Goal: Task Accomplishment & Management: Manage account settings

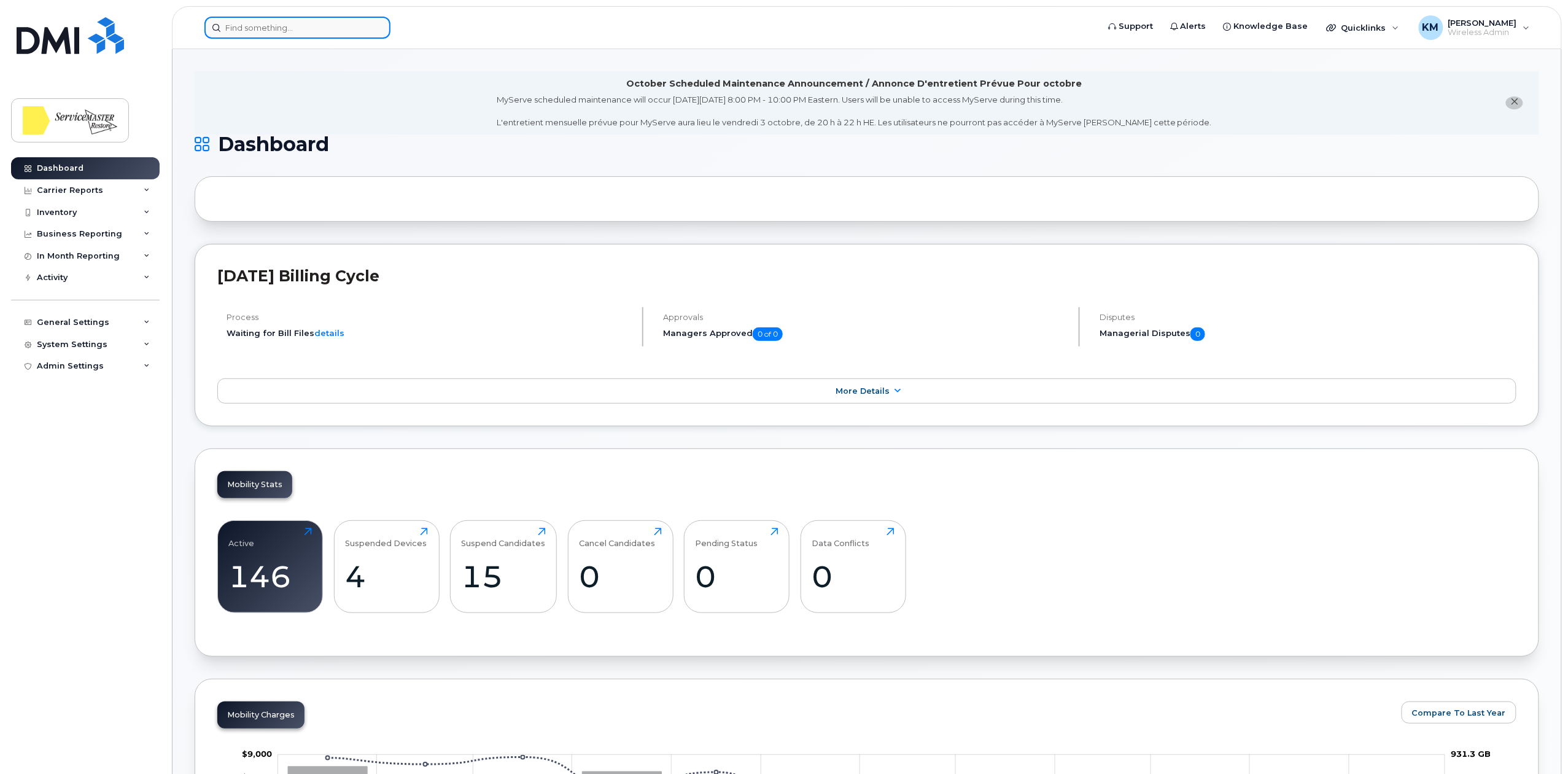
click at [244, 28] on input at bounding box center [298, 27] width 186 height 22
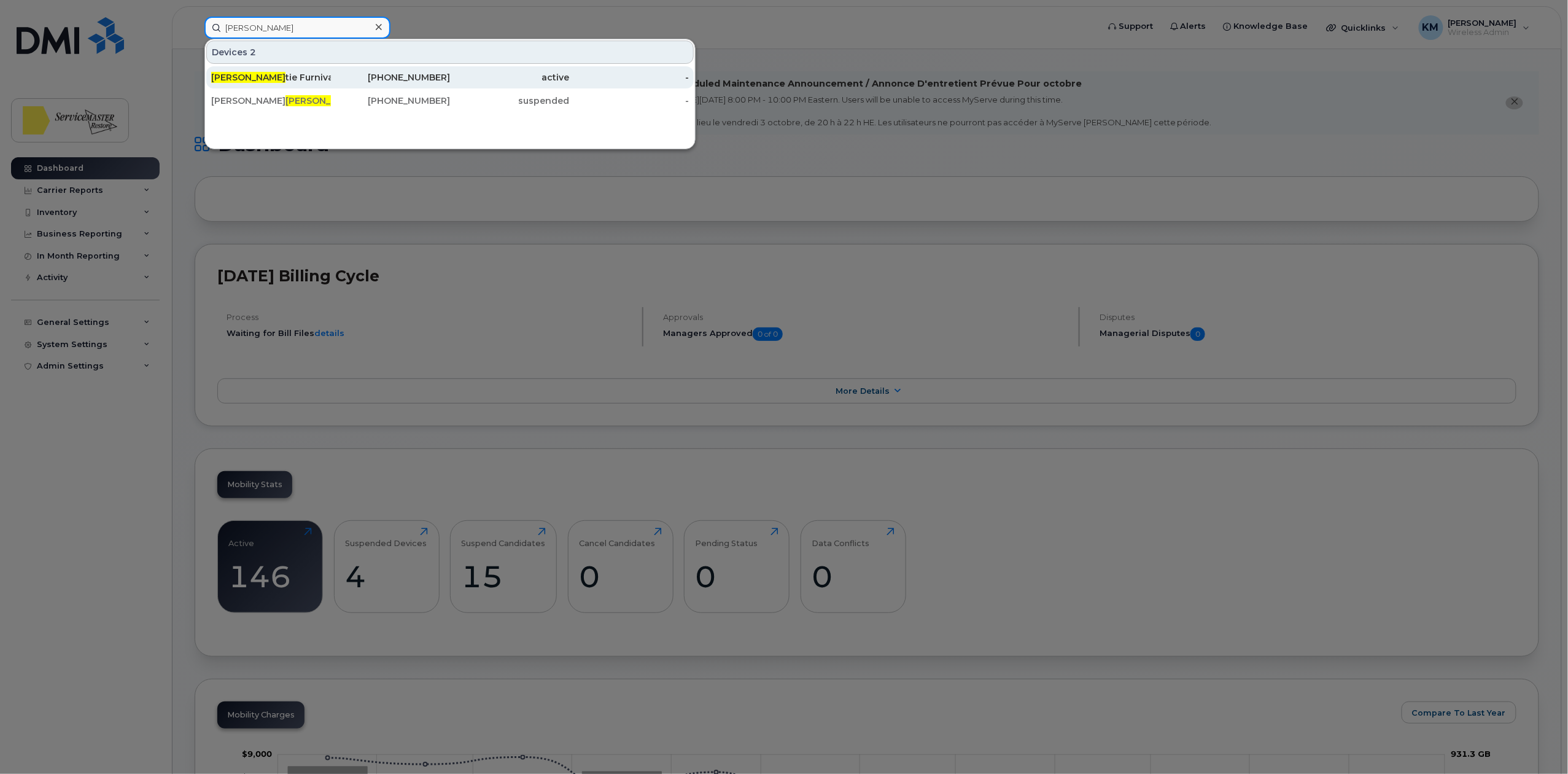
type input "chris"
click at [383, 75] on div "780-288-4676" at bounding box center [390, 77] width 119 height 13
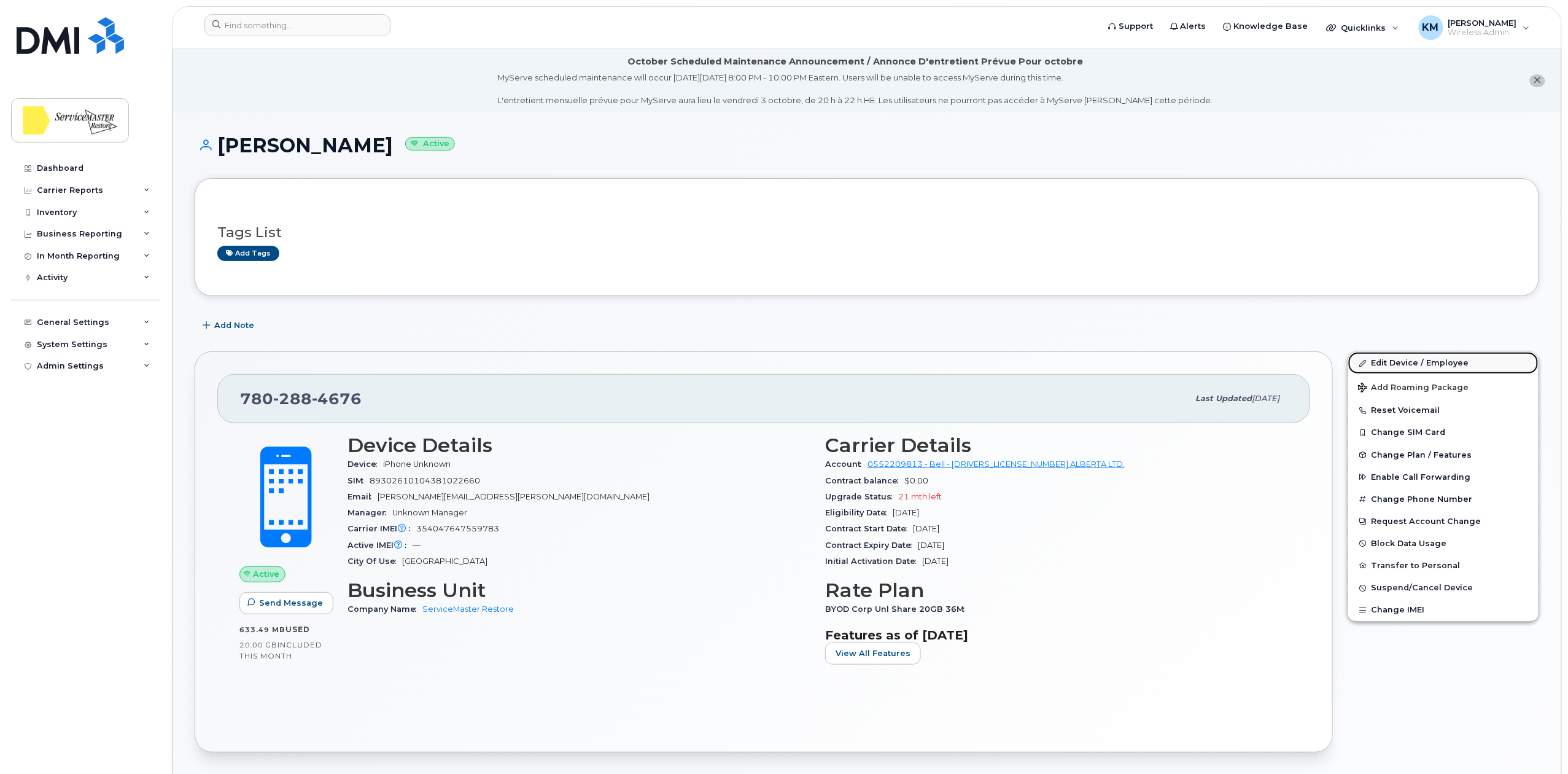
click at [1425, 364] on link "Edit Device / Employee" at bounding box center [1443, 363] width 190 height 22
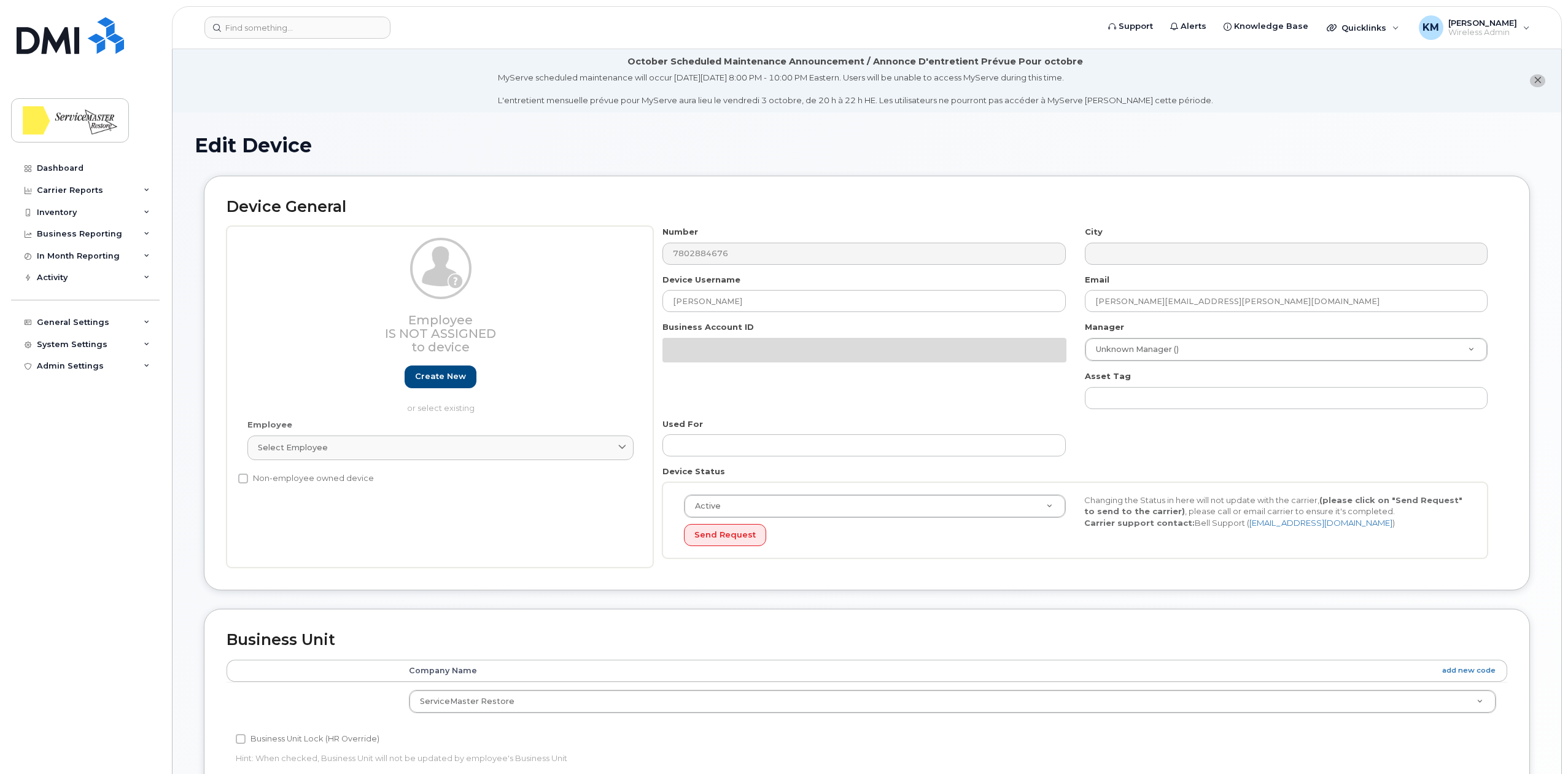
select select "33422189"
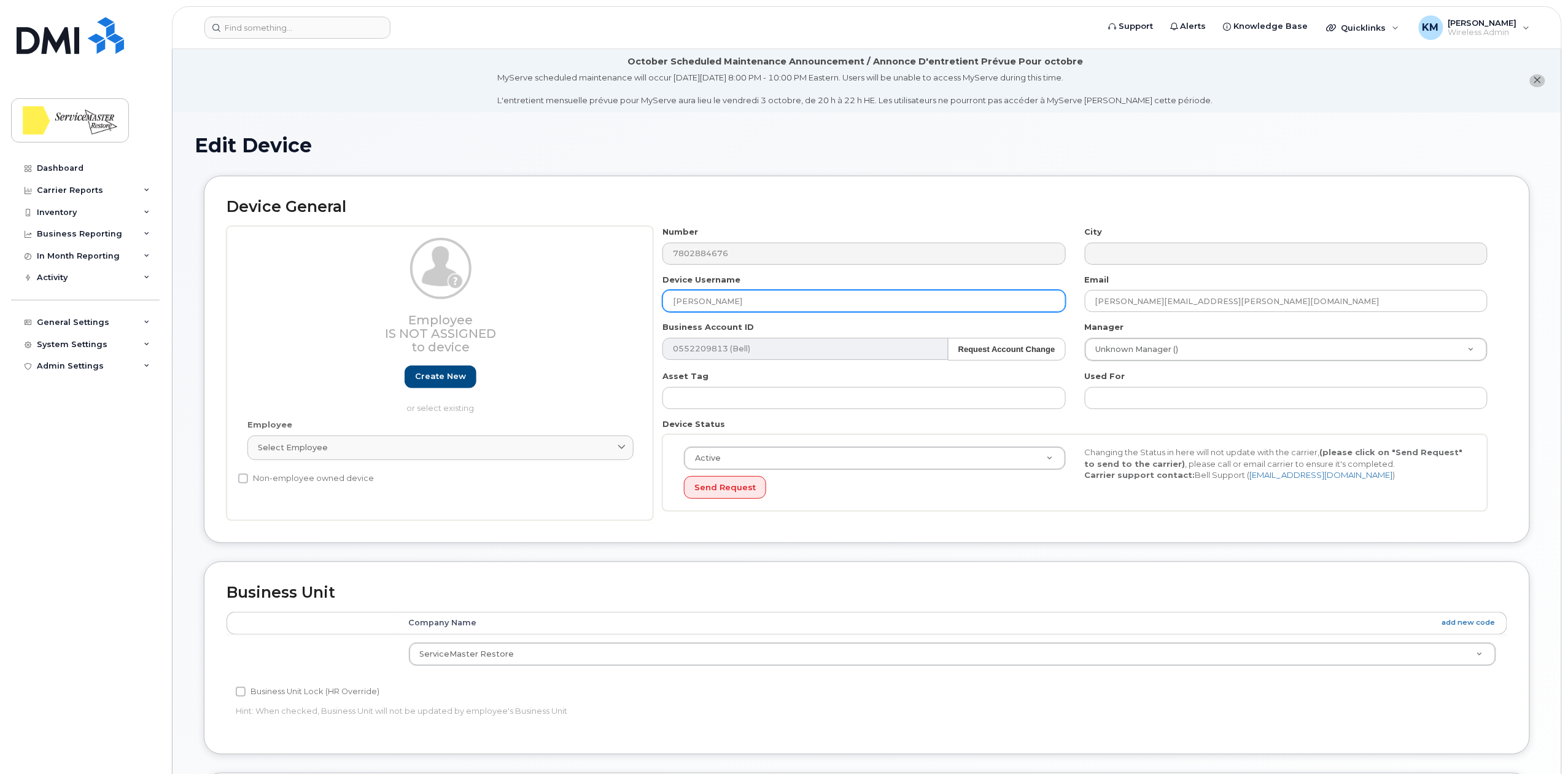
drag, startPoint x: 765, startPoint y: 300, endPoint x: 623, endPoint y: 295, distance: 142.1
click at [623, 295] on div "Employee Is not assigned to device Create new or select existing Employee Selec…" at bounding box center [867, 372] width 1281 height 294
type input "Unused"
click at [1160, 278] on div "Email christie.furnival@smedmonton.ca" at bounding box center [1286, 293] width 422 height 39
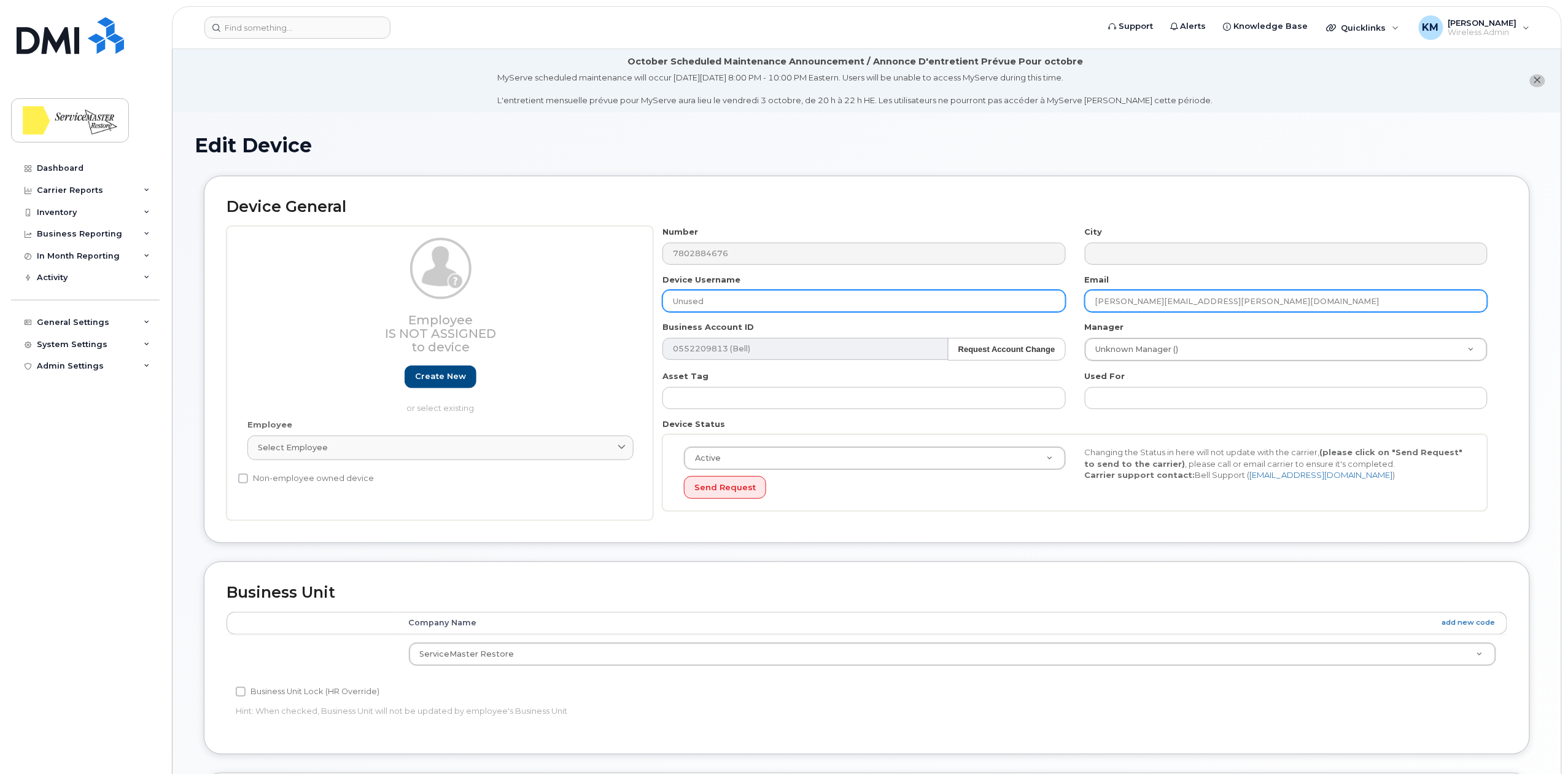
drag, startPoint x: 1157, startPoint y: 300, endPoint x: 1042, endPoint y: 303, distance: 115.0
click at [1042, 303] on div "Number 7802884676 City Device Username Unused Email christie.furnival@smedmonto…" at bounding box center [1075, 372] width 844 height 294
type input "unused@smedmonton.ca"
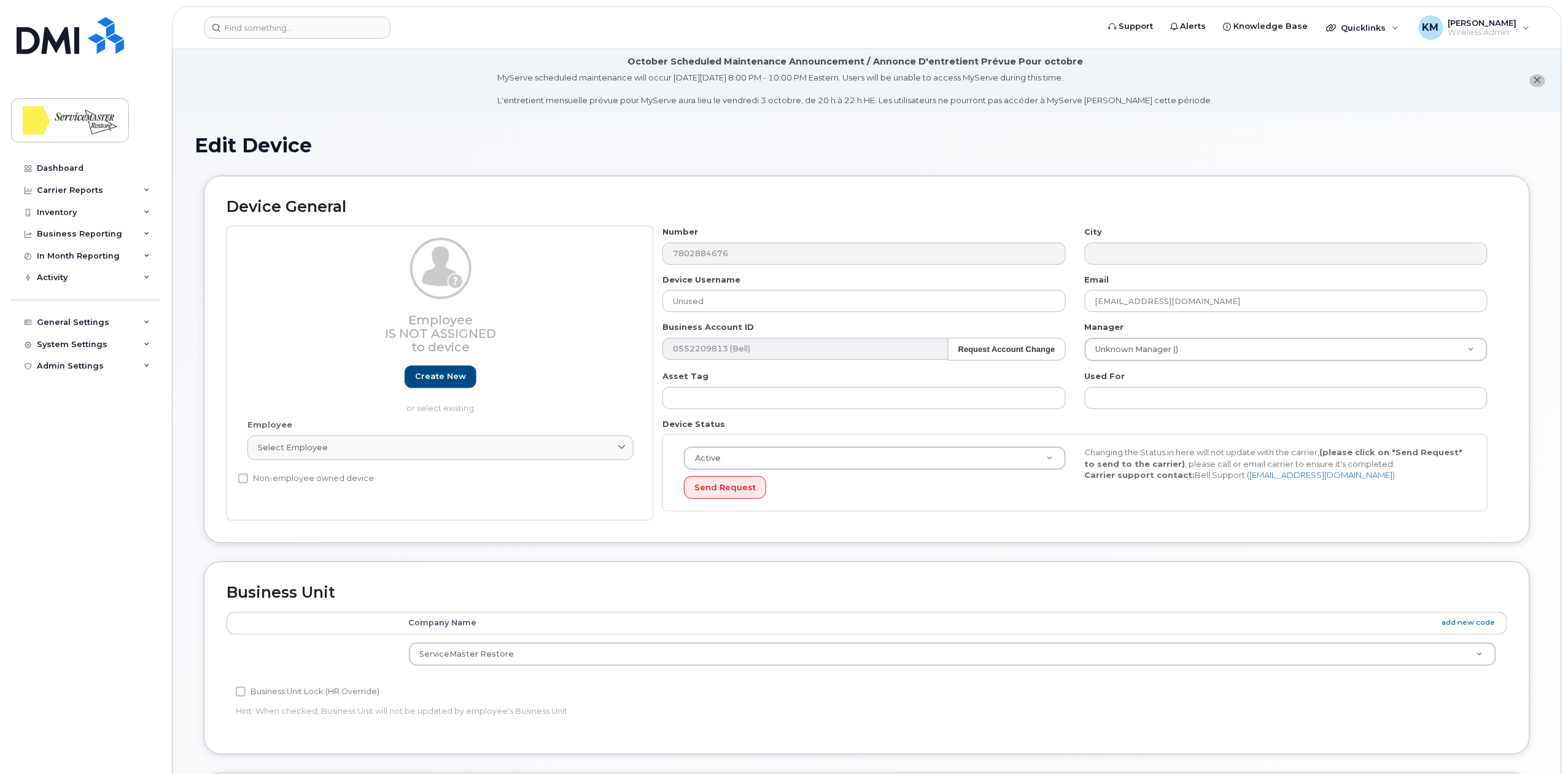
click at [1105, 197] on div "Device General Employee Is not assigned to device Create new or select existing…" at bounding box center [867, 359] width 1326 height 367
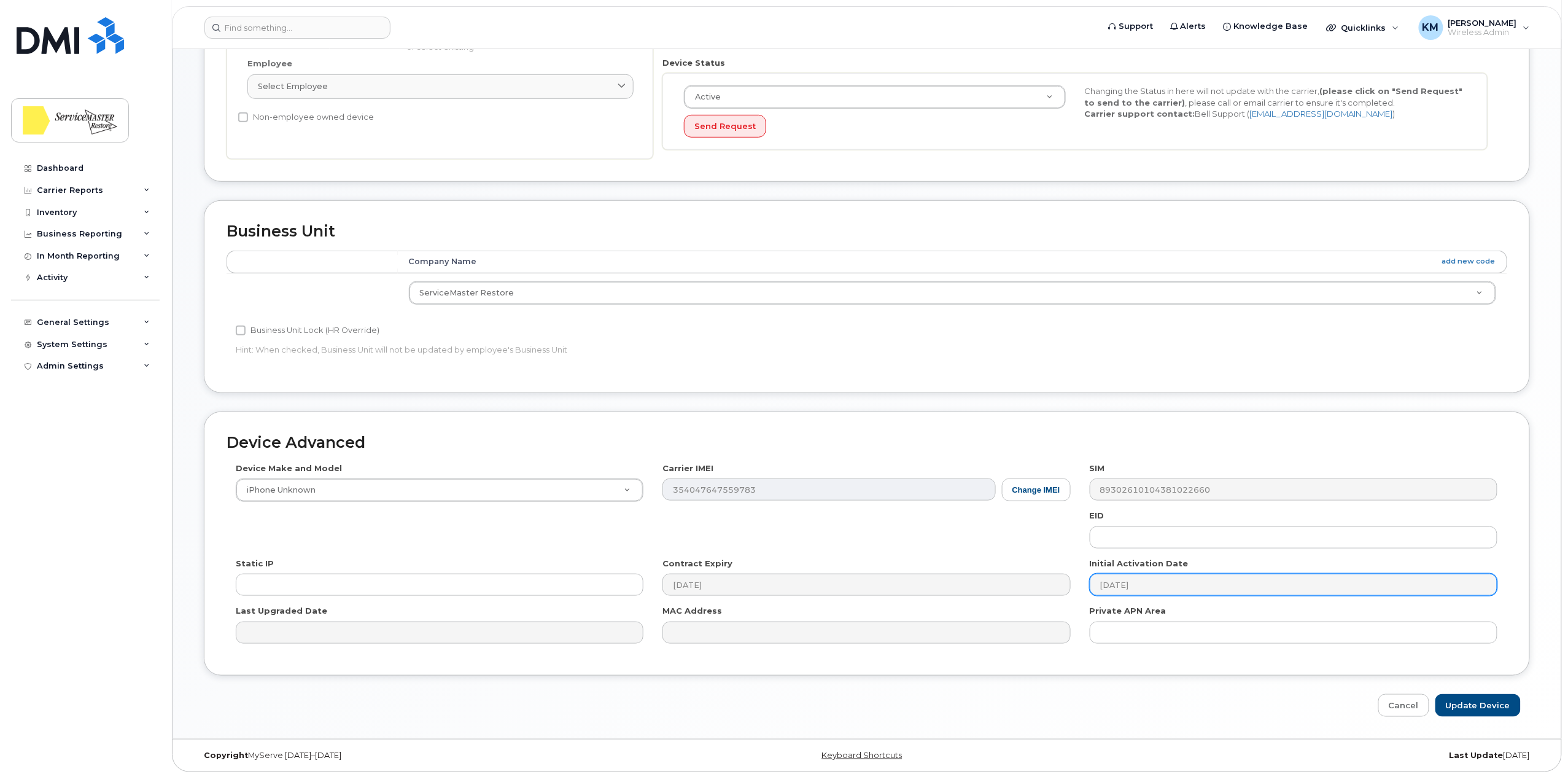
scroll to position [370, 0]
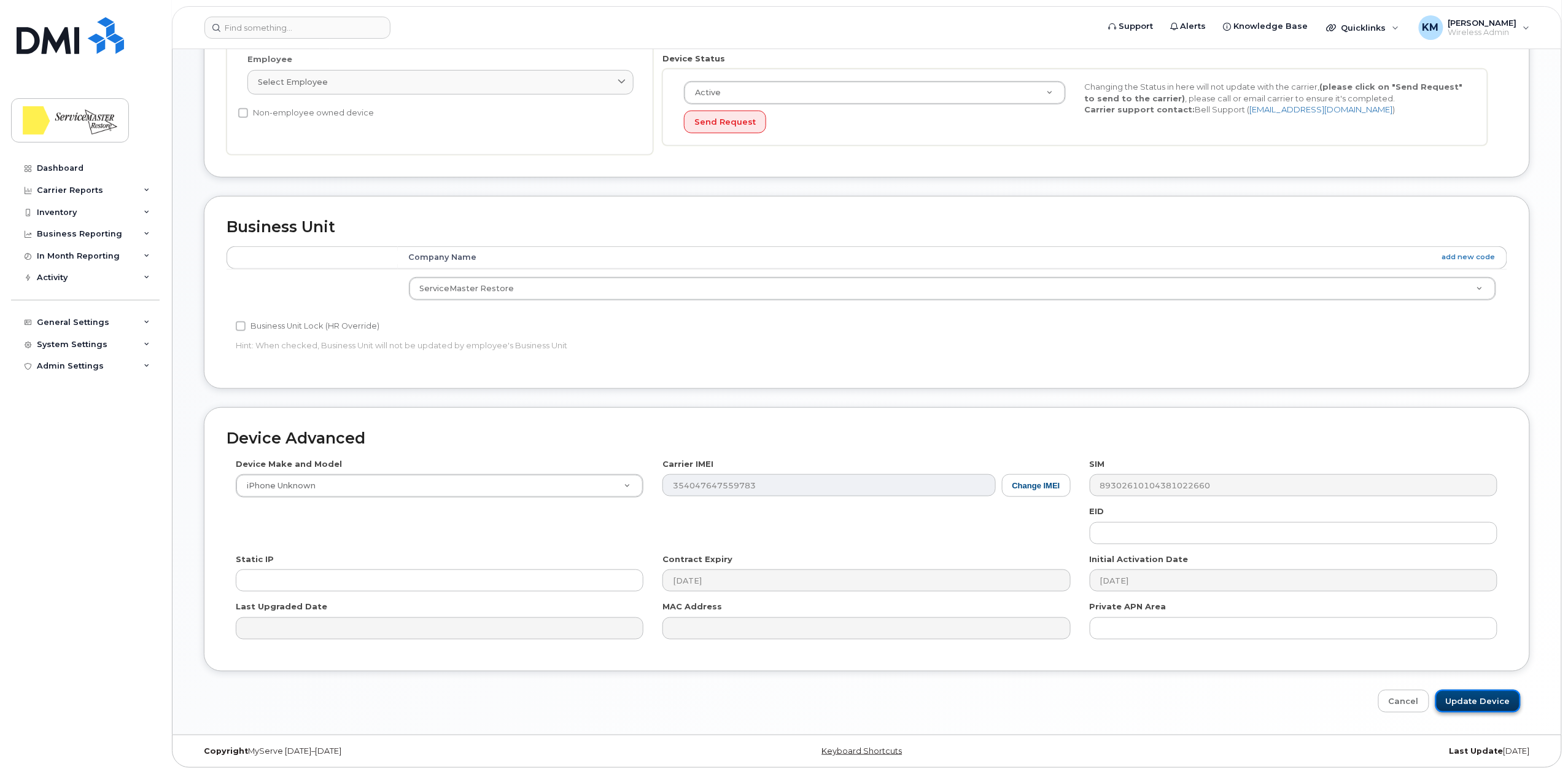
click at [1456, 703] on input "Update Device" at bounding box center [1478, 701] width 85 height 22
type input "Saving..."
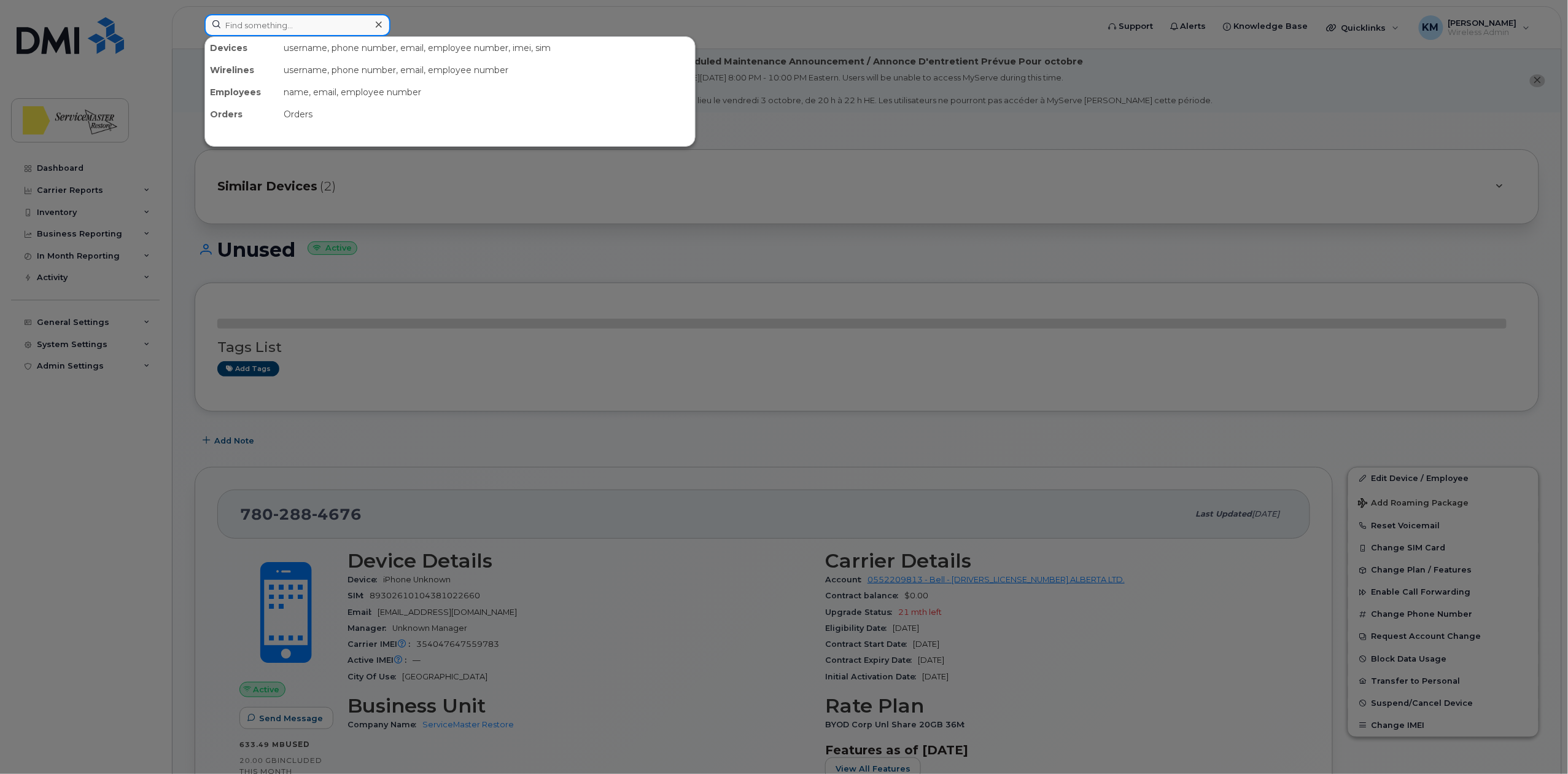
click at [239, 27] on input at bounding box center [298, 24] width 186 height 22
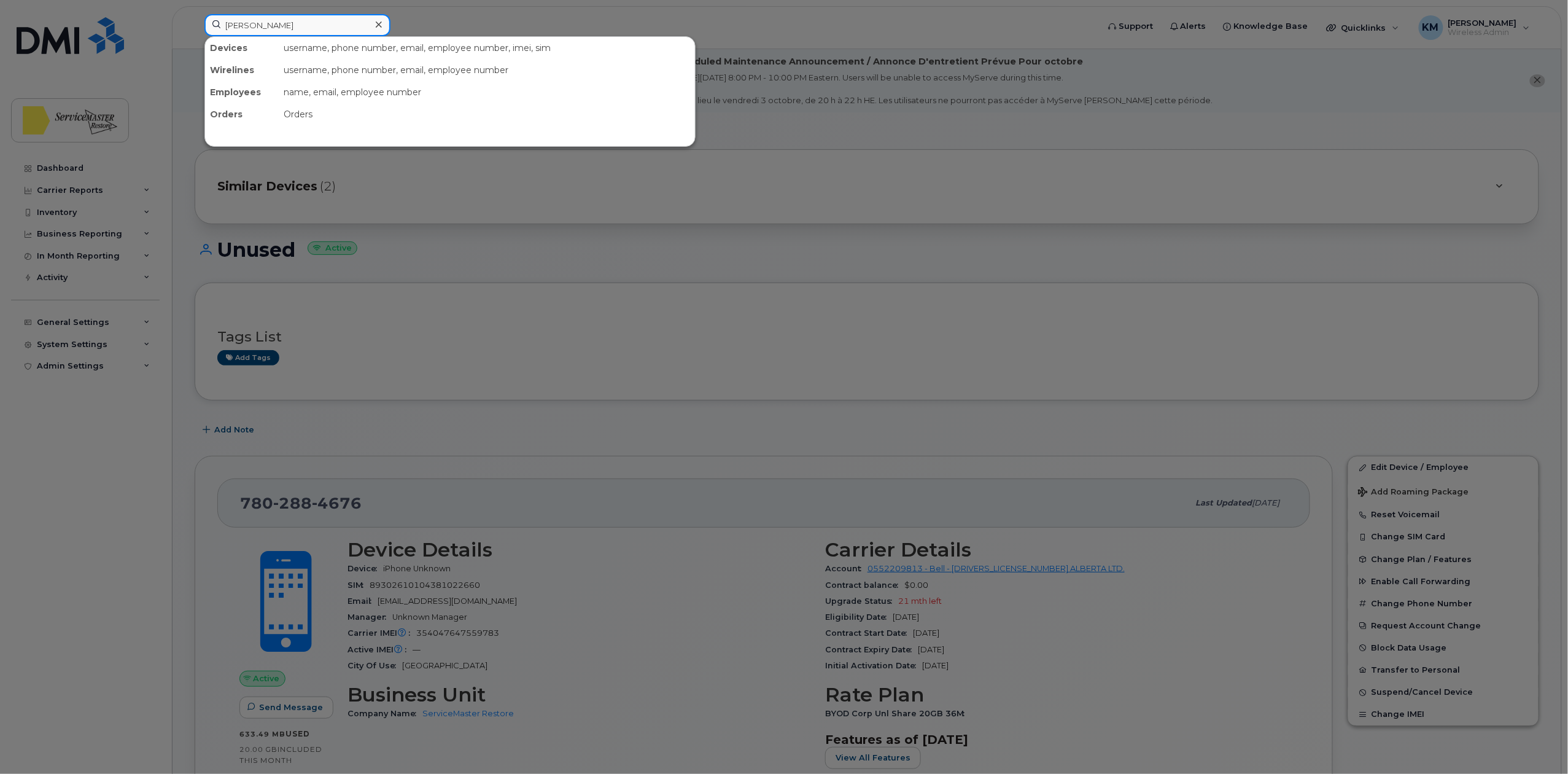
type input "susan"
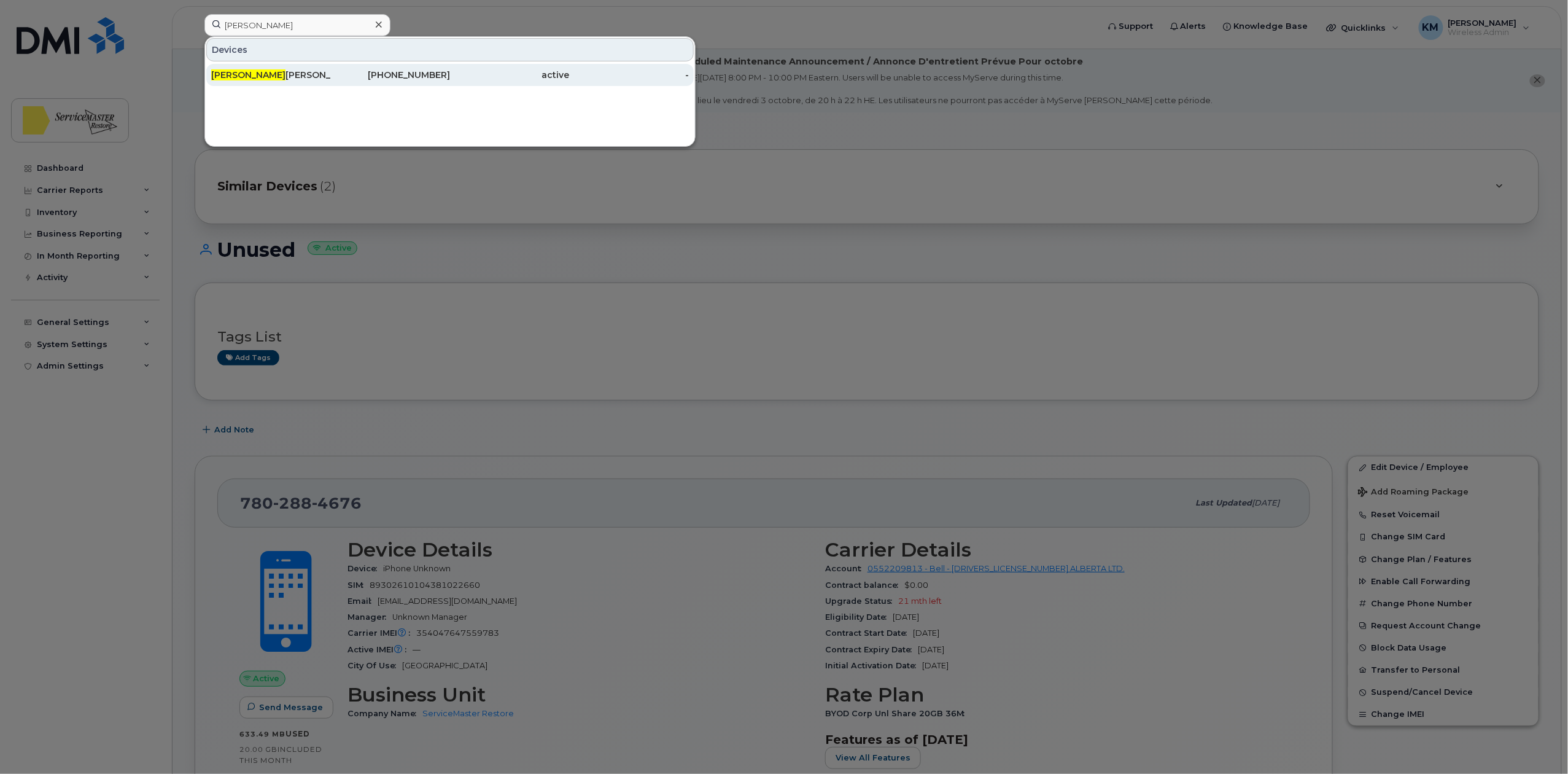
click at [269, 74] on div "Susan Daley" at bounding box center [271, 75] width 119 height 13
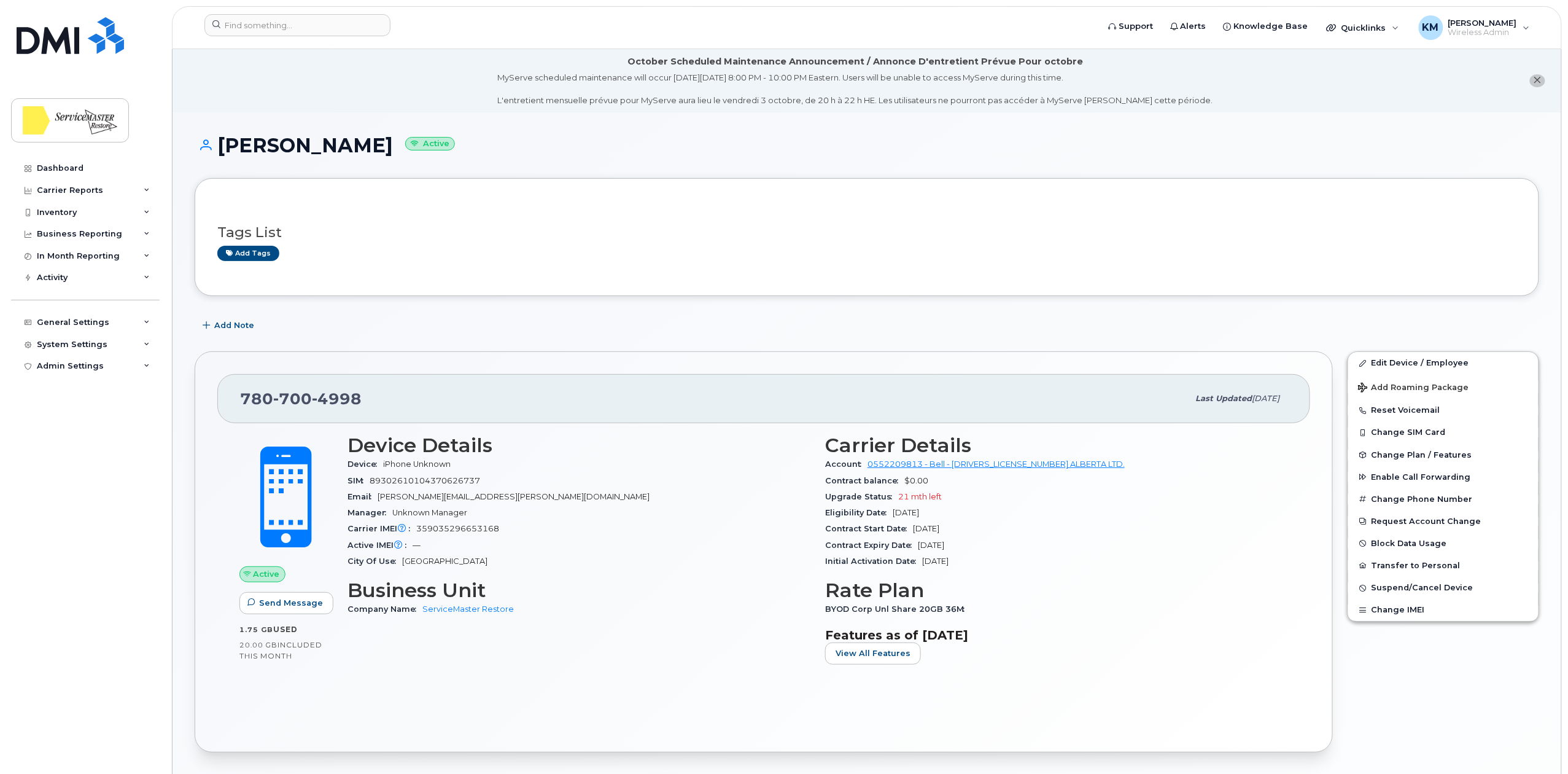
scroll to position [82, 0]
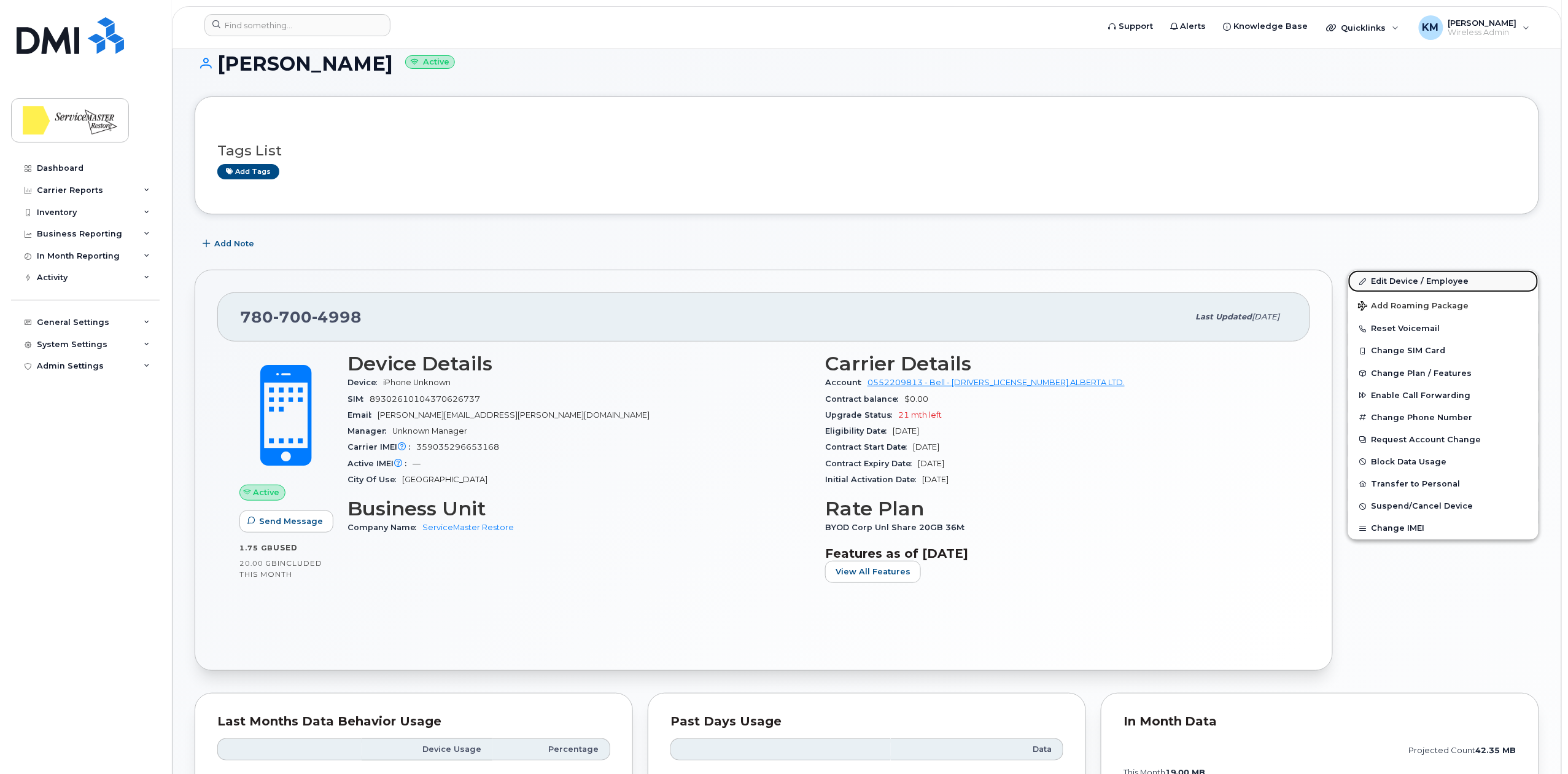
click at [1433, 277] on link "Edit Device / Employee" at bounding box center [1443, 281] width 190 height 22
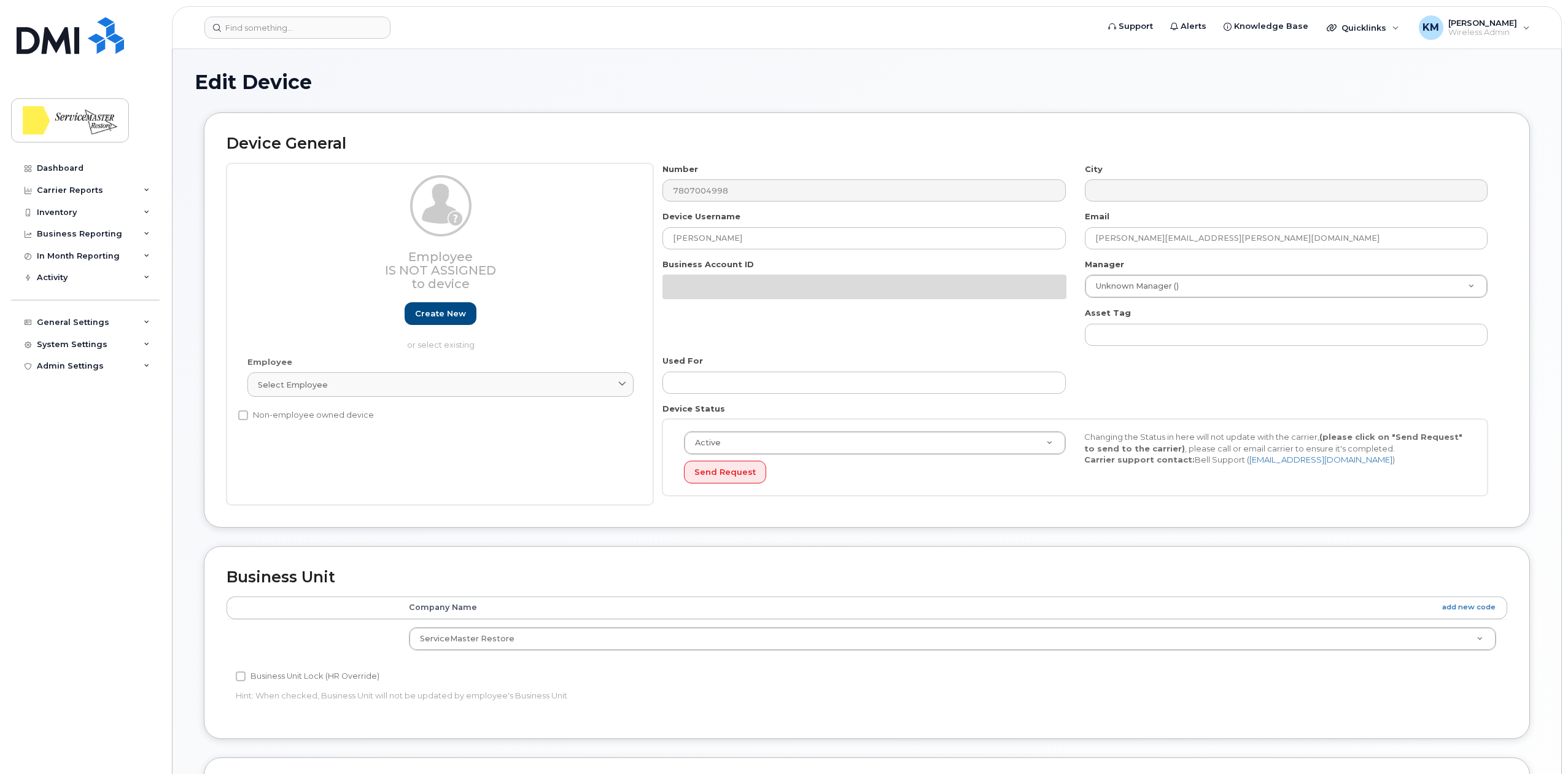
select select "33422189"
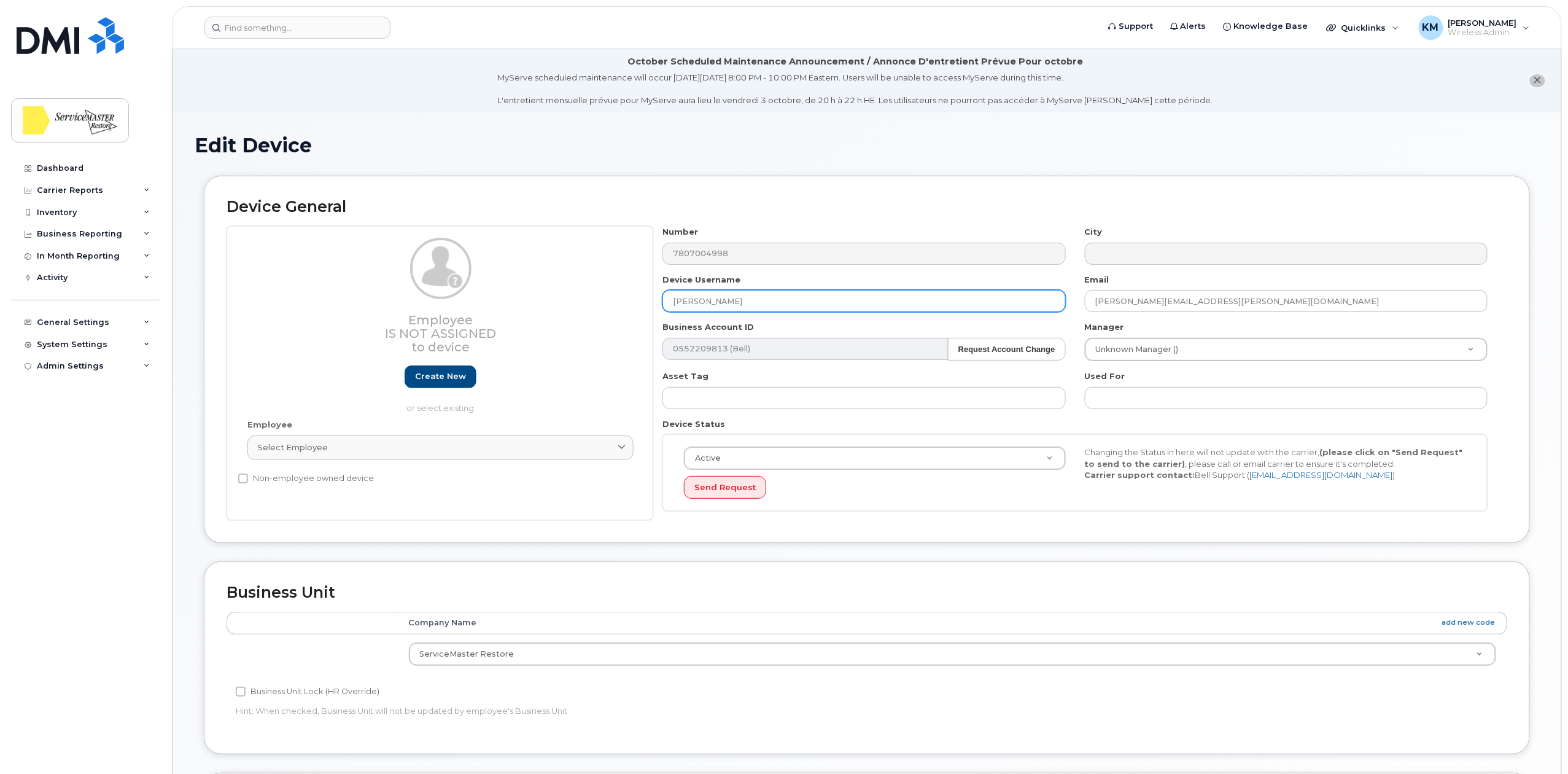
drag, startPoint x: 745, startPoint y: 299, endPoint x: 652, endPoint y: 295, distance: 93.1
click at [652, 295] on div "Employee Is not assigned to device Create new or select existing Employee Selec…" at bounding box center [867, 372] width 1281 height 294
type input "[PERSON_NAME]"
drag, startPoint x: 1141, startPoint y: 302, endPoint x: 1042, endPoint y: 303, distance: 99.0
click at [1042, 303] on div "Number 7807004998 City Device Username Christie Furnival Email susan.daley@smed…" at bounding box center [1075, 372] width 844 height 294
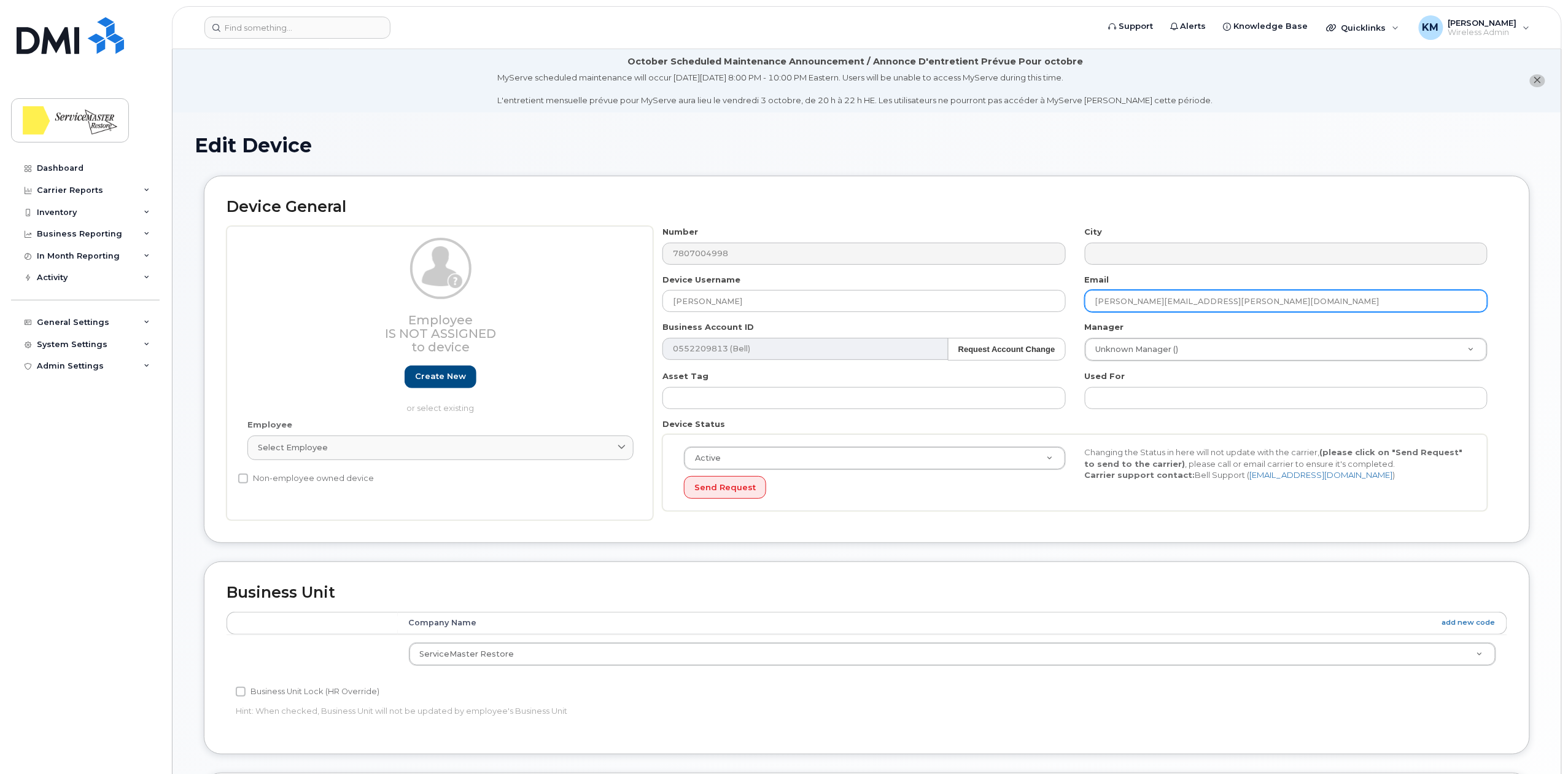
type input "[PERSON_NAME][EMAIL_ADDRESS][PERSON_NAME][DOMAIN_NAME]"
click at [1104, 188] on div "Device General Employee Is not assigned to device Create new or select existing…" at bounding box center [867, 359] width 1326 height 367
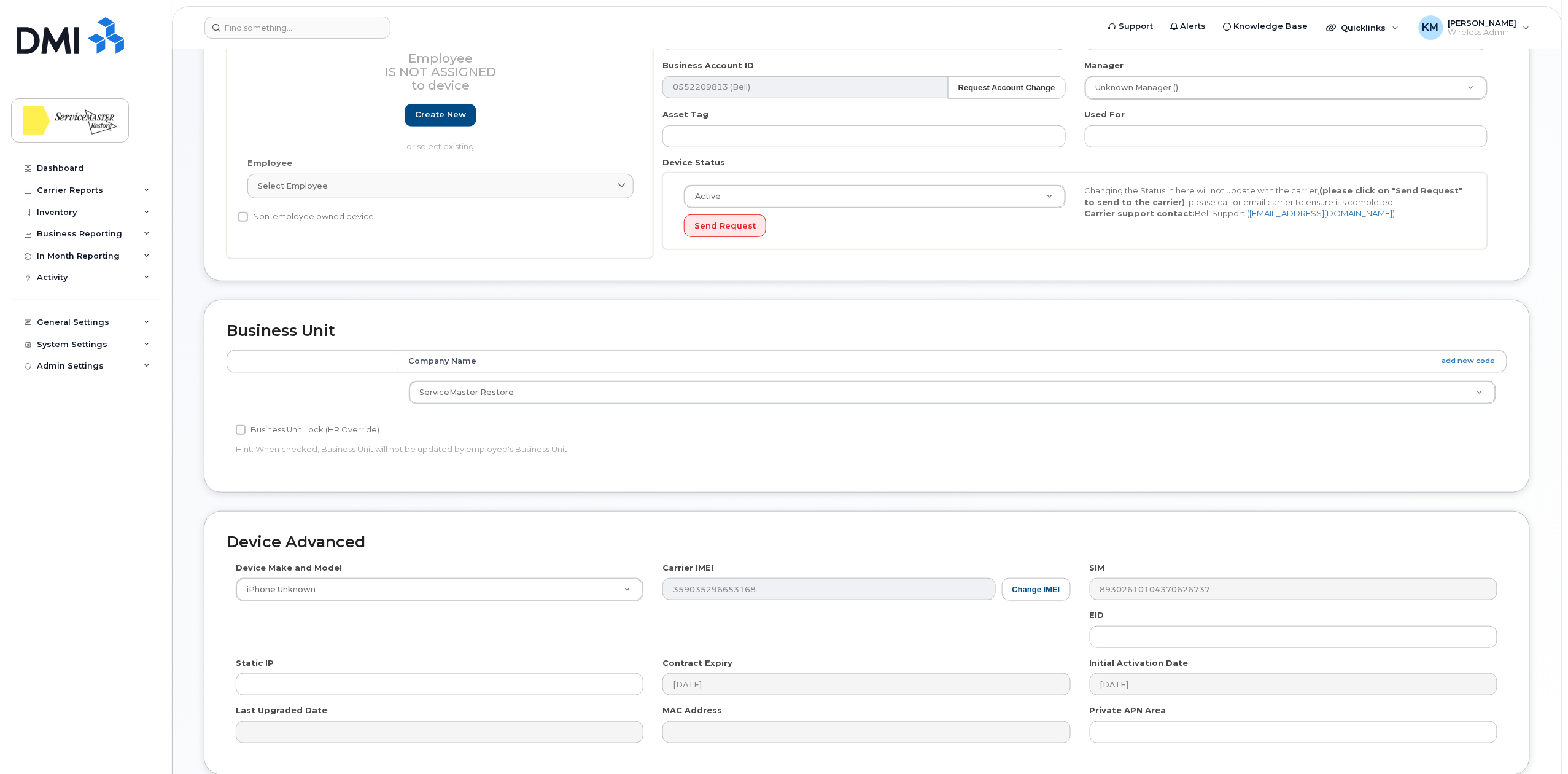
scroll to position [328, 0]
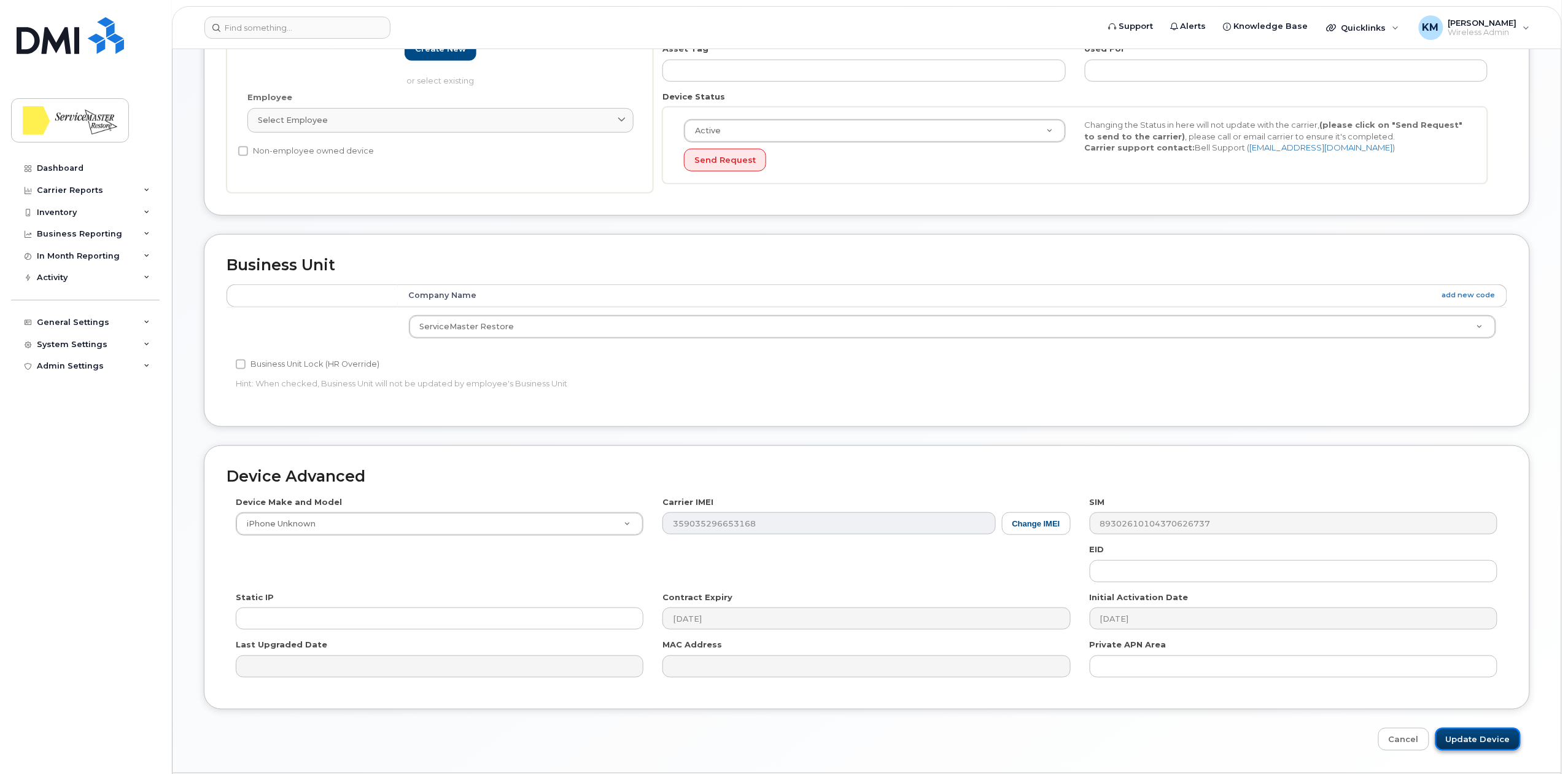
click at [1464, 750] on input "Update Device" at bounding box center [1478, 739] width 85 height 22
type input "Saving..."
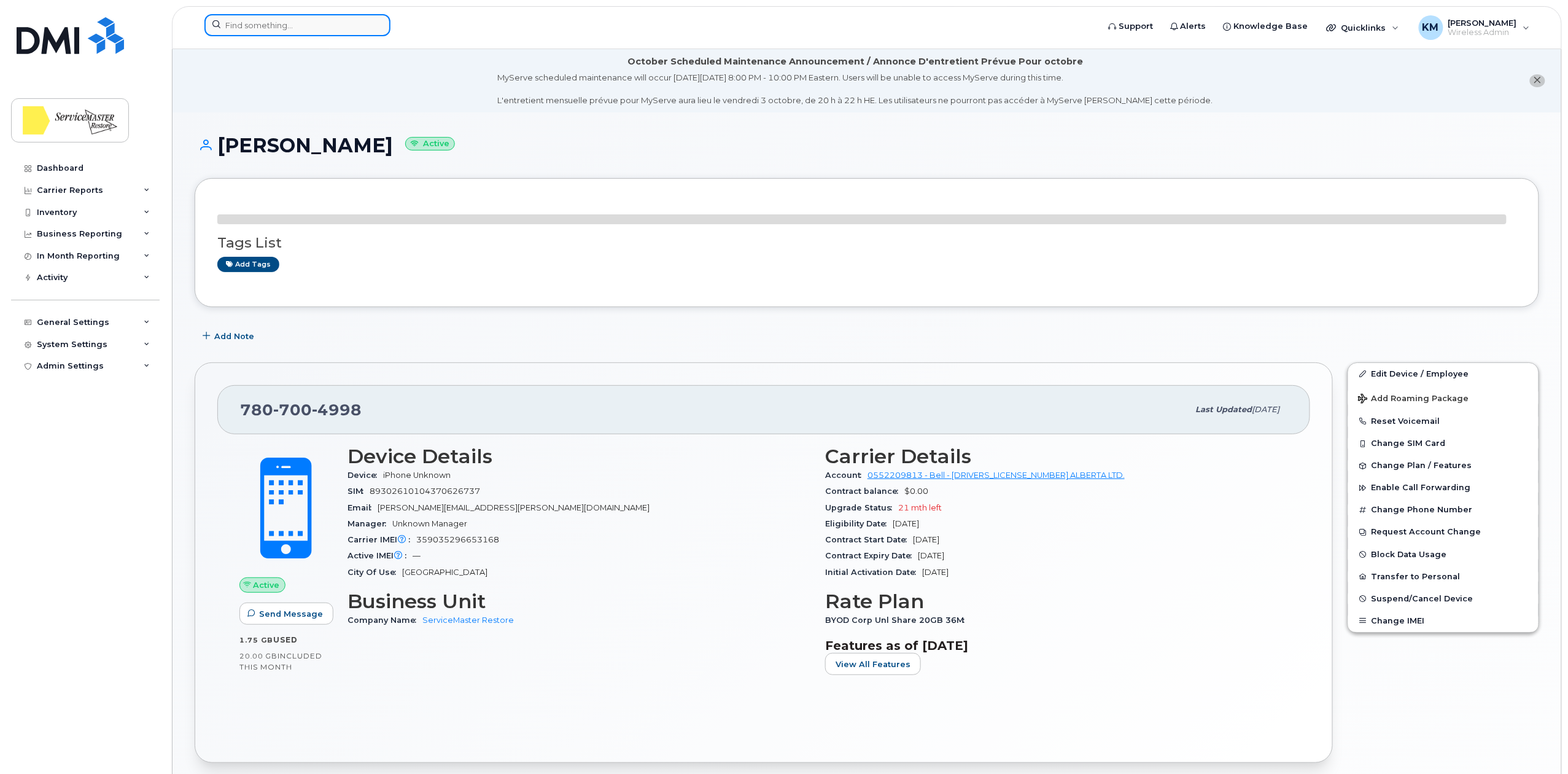
click at [263, 22] on input at bounding box center [298, 24] width 186 height 22
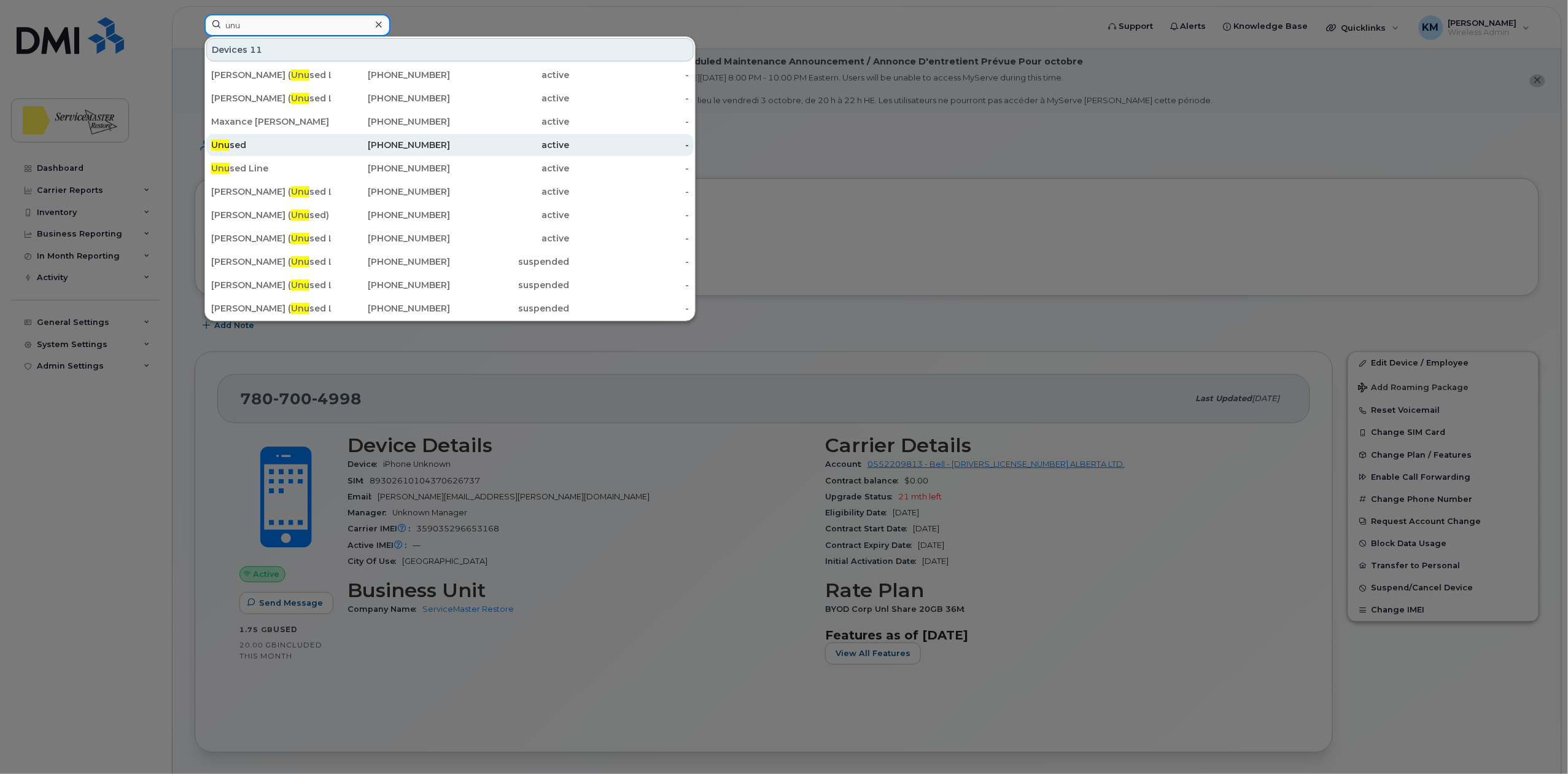
type input "unu"
click at [329, 143] on div "Unu sed" at bounding box center [271, 145] width 119 height 13
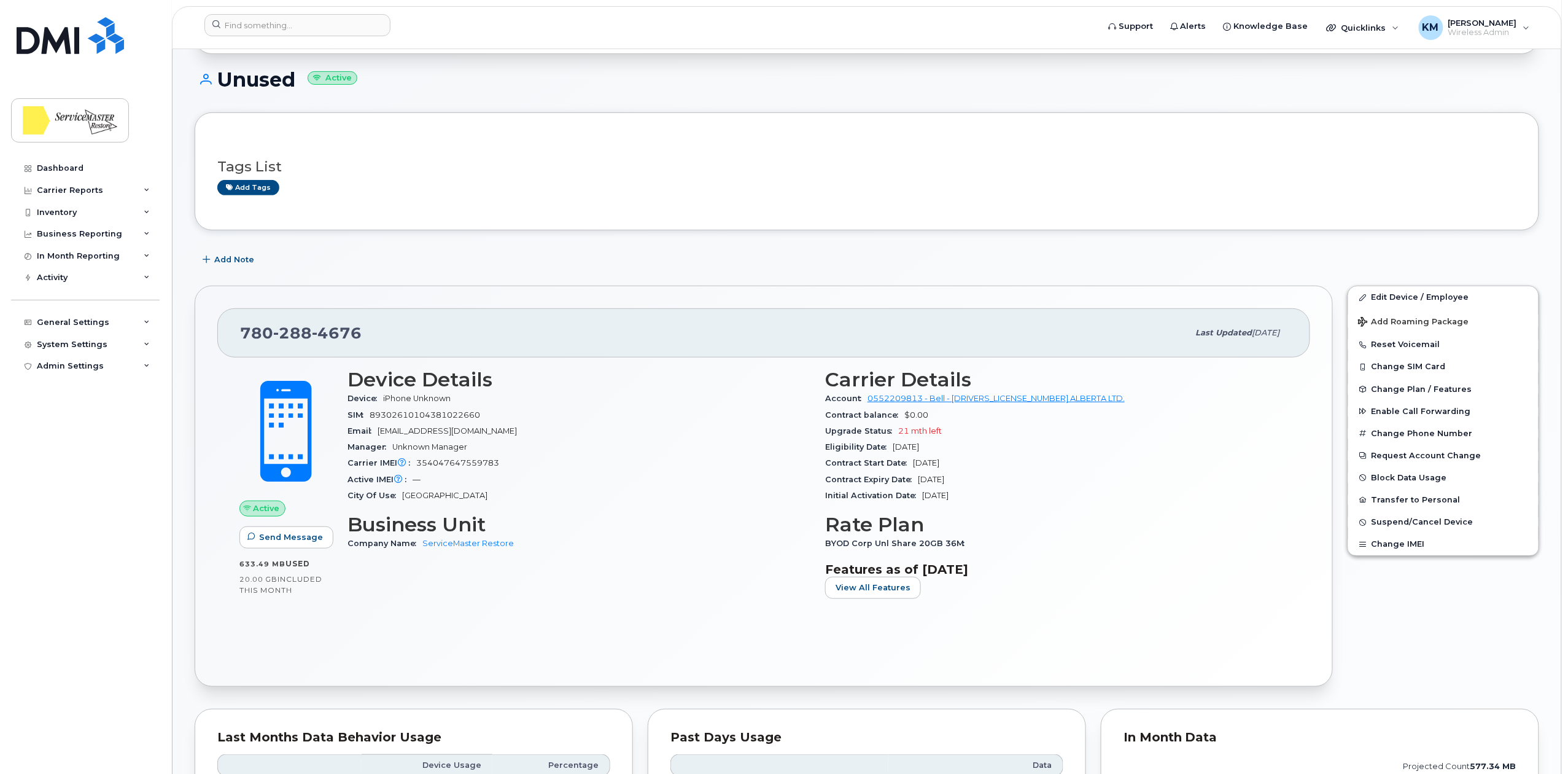
scroll to position [163, 0]
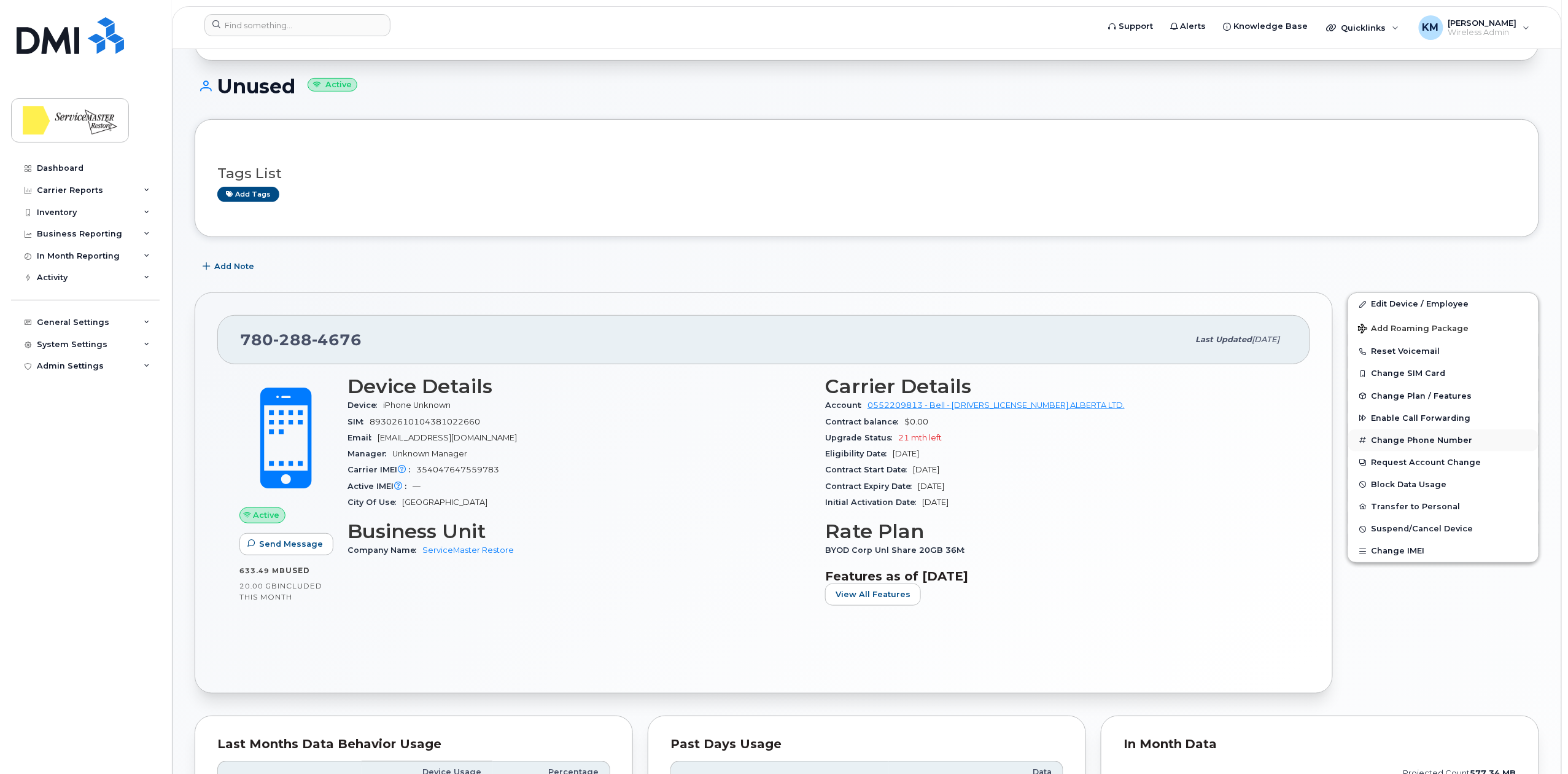
click at [1442, 441] on button "Change Phone Number" at bounding box center [1443, 440] width 190 height 22
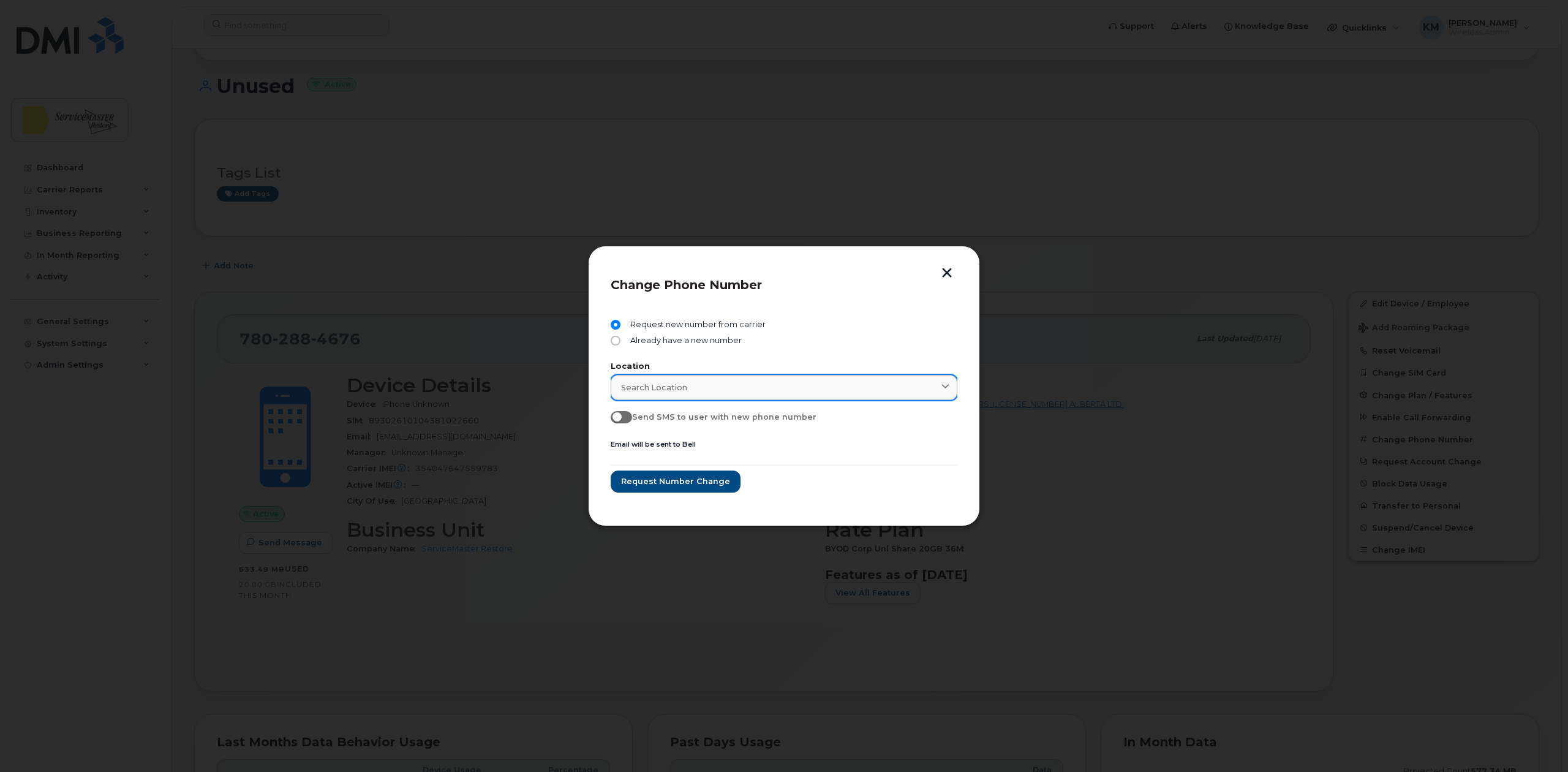
click at [811, 389] on div "Search location" at bounding box center [784, 387] width 326 height 12
type input "7"
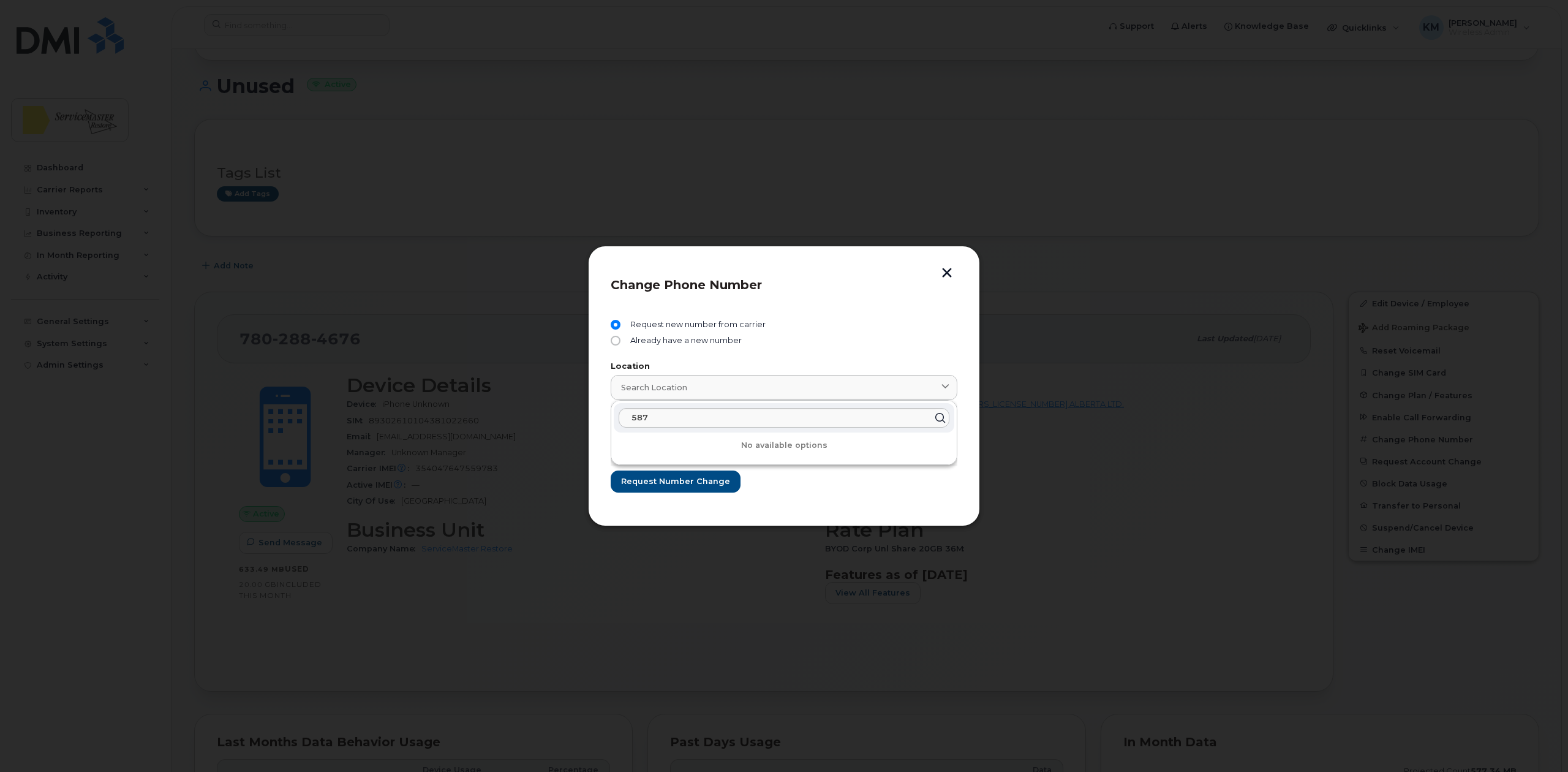
click at [826, 321] on div "Request new number from carrier" at bounding box center [784, 327] width 346 height 16
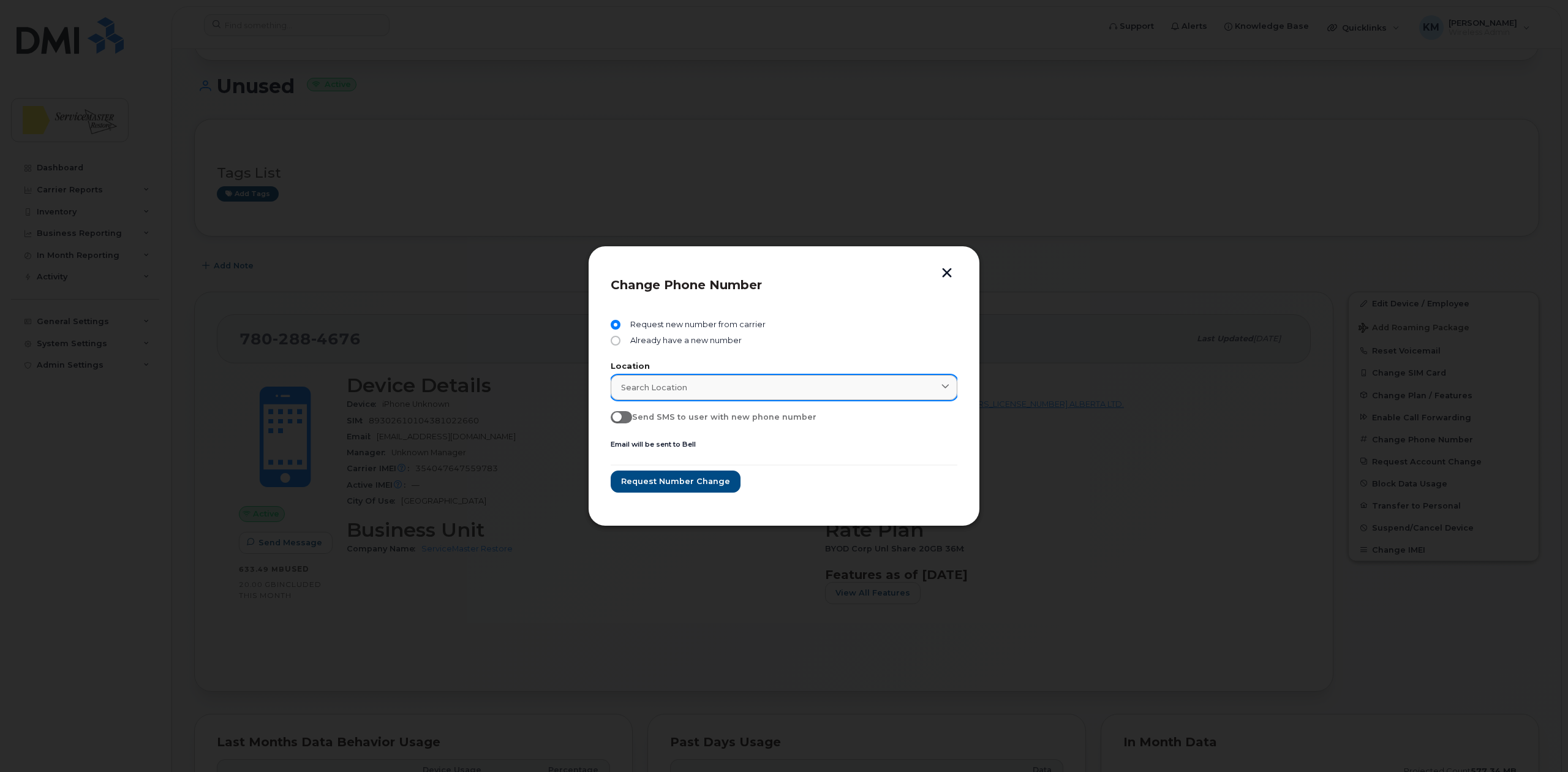
click at [660, 388] on span "Search location" at bounding box center [654, 387] width 66 height 12
type input "5"
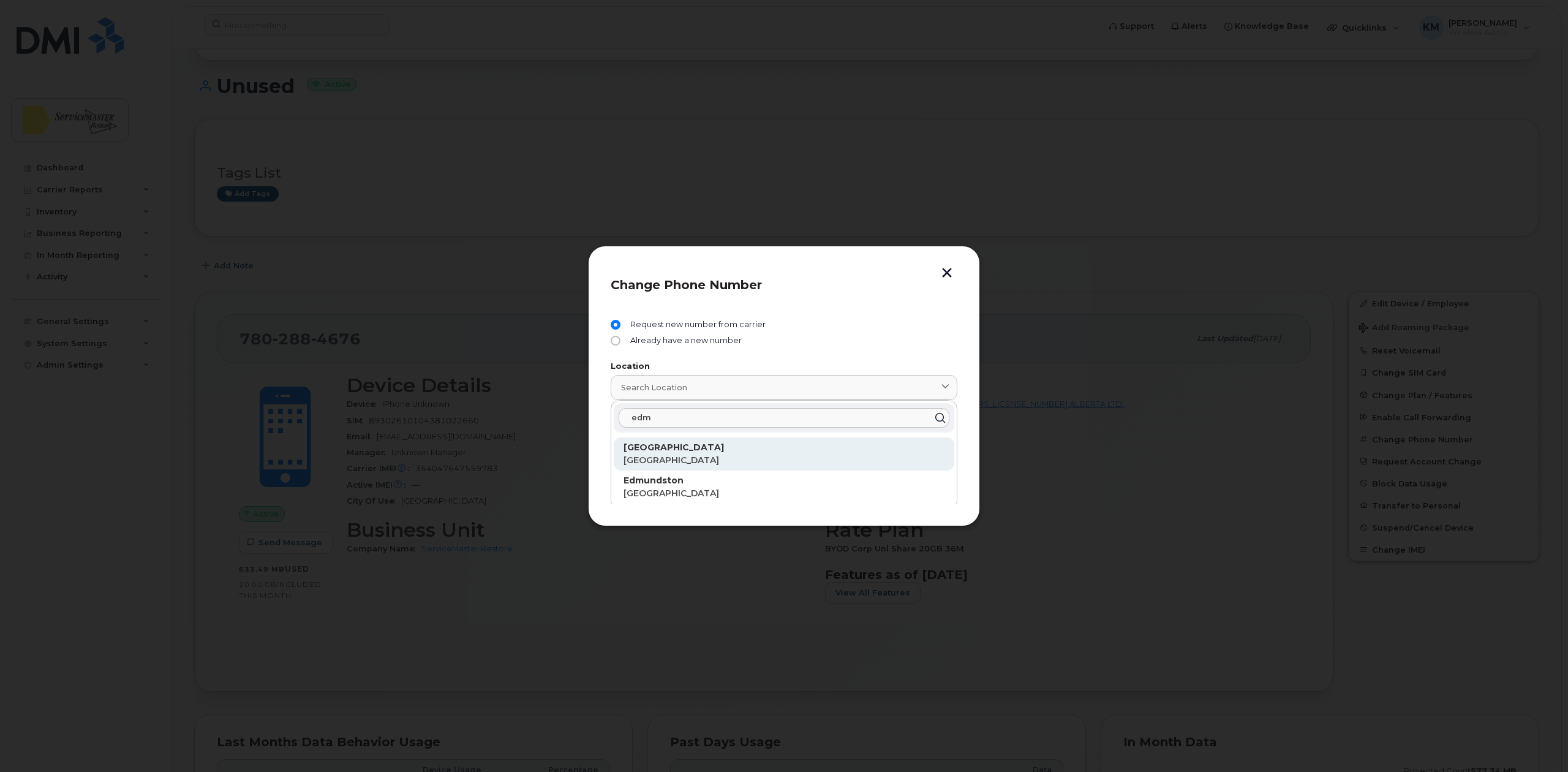
type input "edm"
click at [651, 453] on div "Edmonton Alberta" at bounding box center [784, 454] width 321 height 26
type input "[GEOGRAPHIC_DATA]"
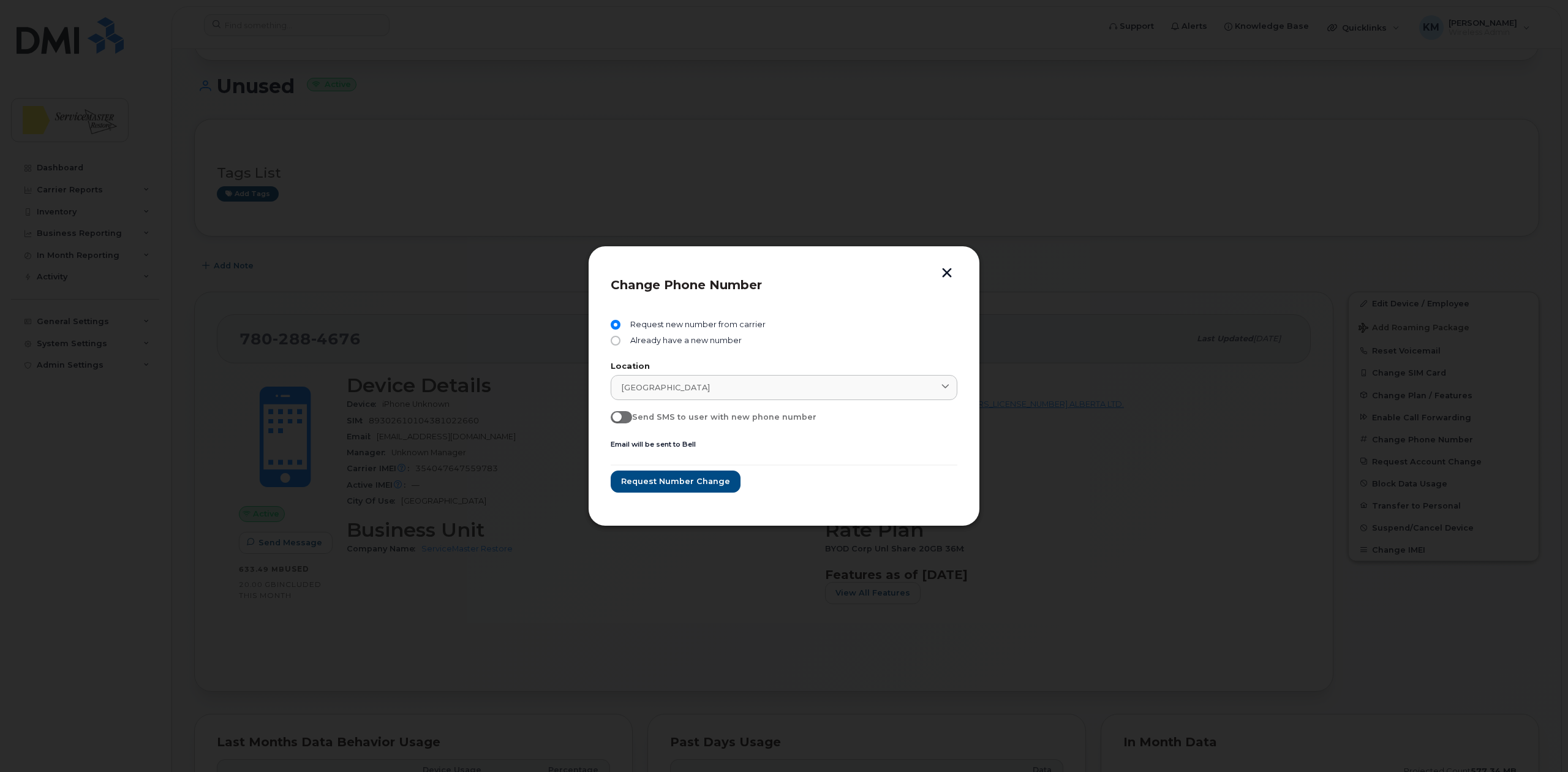
click at [801, 442] on form "Request new number from carrier Already have a new number Location Edmonton edm…" at bounding box center [784, 405] width 346 height 172
click at [623, 420] on span at bounding box center [621, 417] width 22 height 13
click at [620, 420] on input "Send SMS to user with new phone number" at bounding box center [615, 416] width 10 height 10
checkbox input "true"
click at [695, 478] on span "Request number change" at bounding box center [675, 482] width 109 height 12
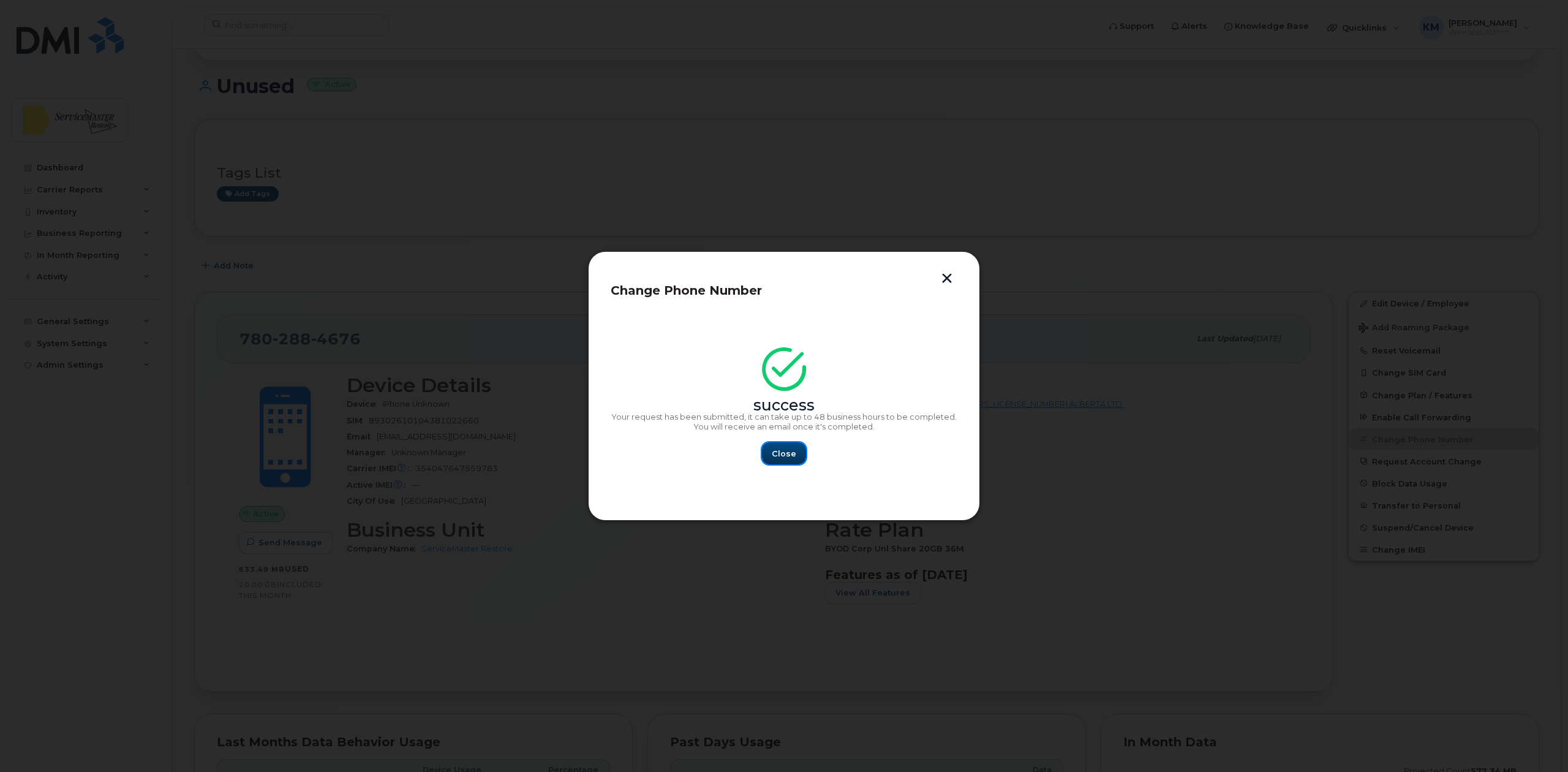
click at [777, 451] on span "Close" at bounding box center [784, 454] width 24 height 12
